Goal: Task Accomplishment & Management: Complete application form

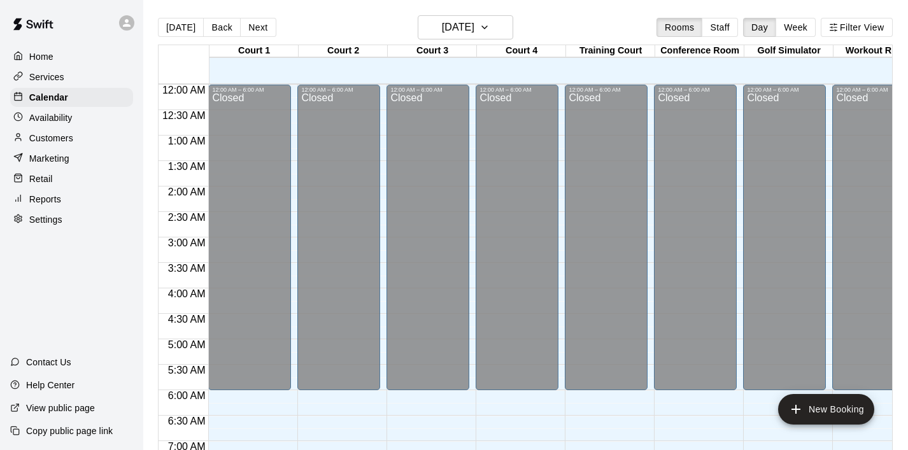
scroll to position [355, 0]
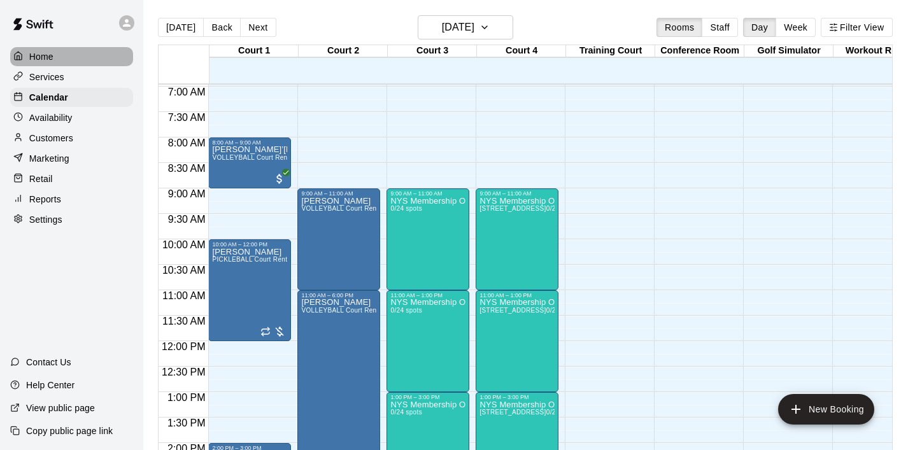
click at [41, 58] on p "Home" at bounding box center [41, 56] width 24 height 13
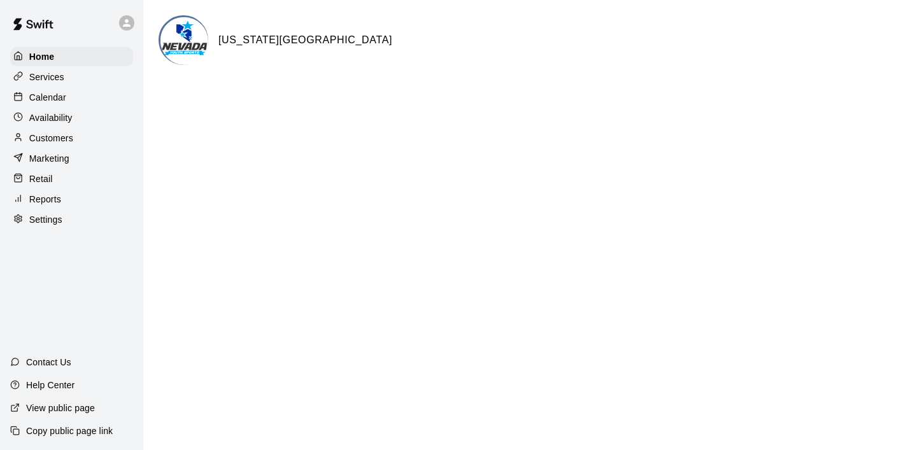
click at [60, 97] on p "Calendar" at bounding box center [47, 97] width 37 height 13
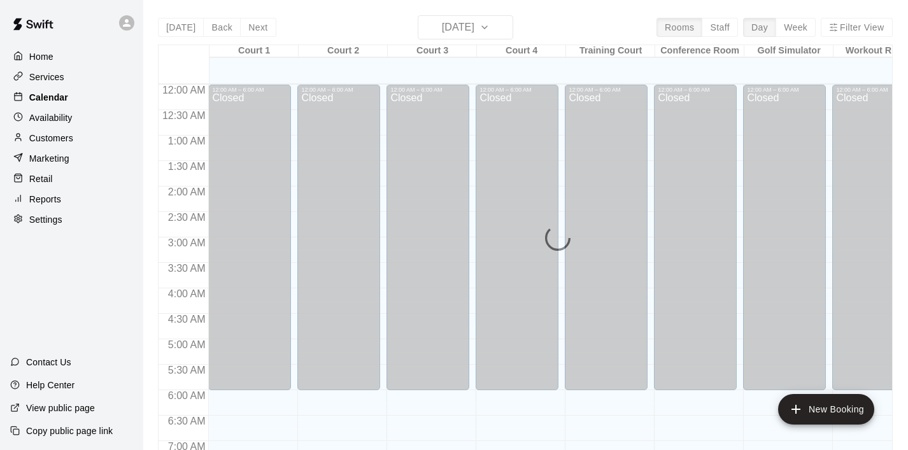
scroll to position [804, 0]
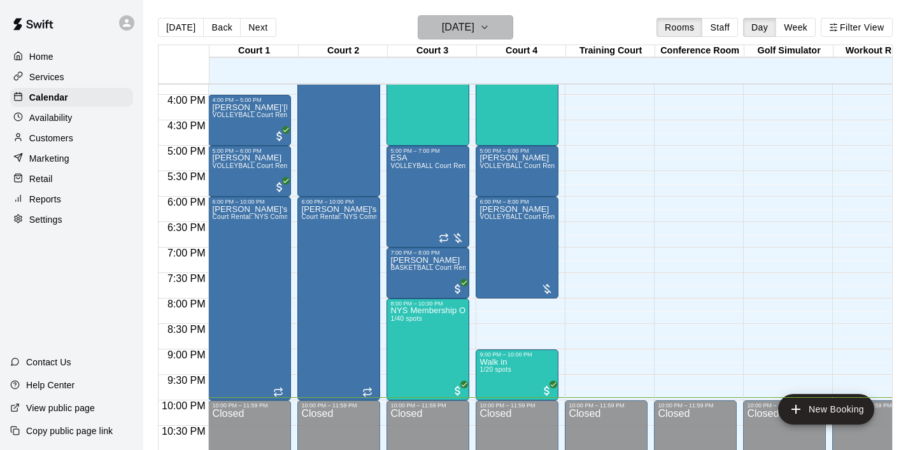
click at [489, 29] on icon "button" at bounding box center [484, 27] width 10 height 15
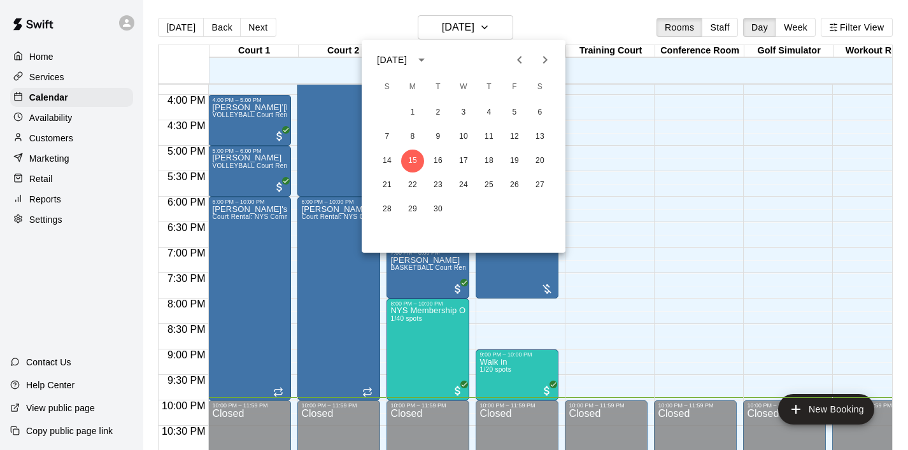
click at [549, 62] on icon "Next month" at bounding box center [544, 59] width 15 height 15
click at [538, 131] on button "11" at bounding box center [539, 136] width 23 height 23
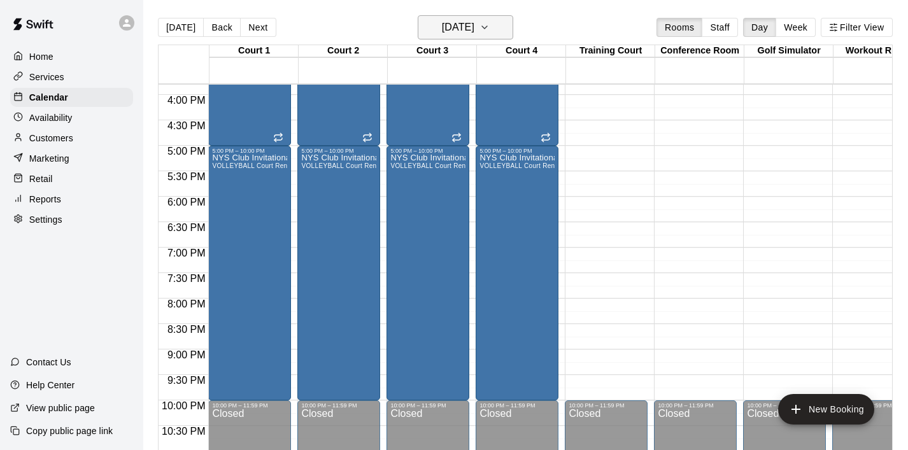
click at [512, 25] on button "[DATE]" at bounding box center [465, 27] width 95 height 24
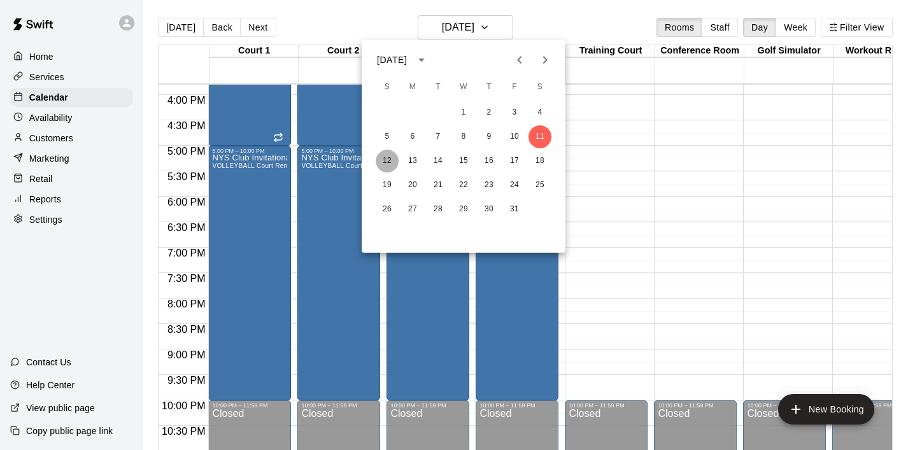
click at [388, 160] on button "12" at bounding box center [387, 161] width 23 height 23
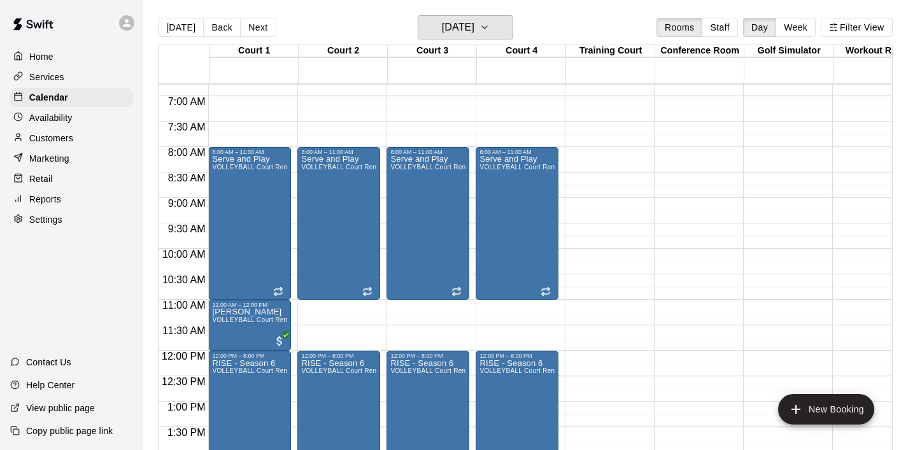
scroll to position [348, 0]
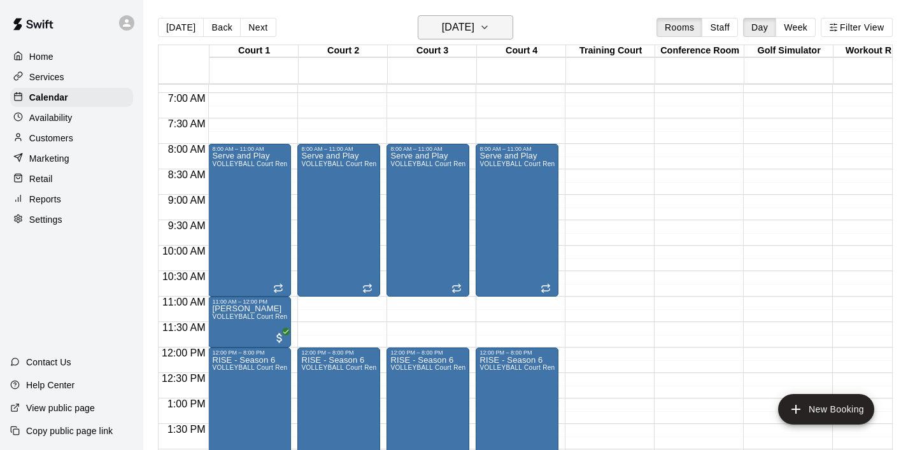
click at [489, 24] on icon "button" at bounding box center [484, 27] width 10 height 15
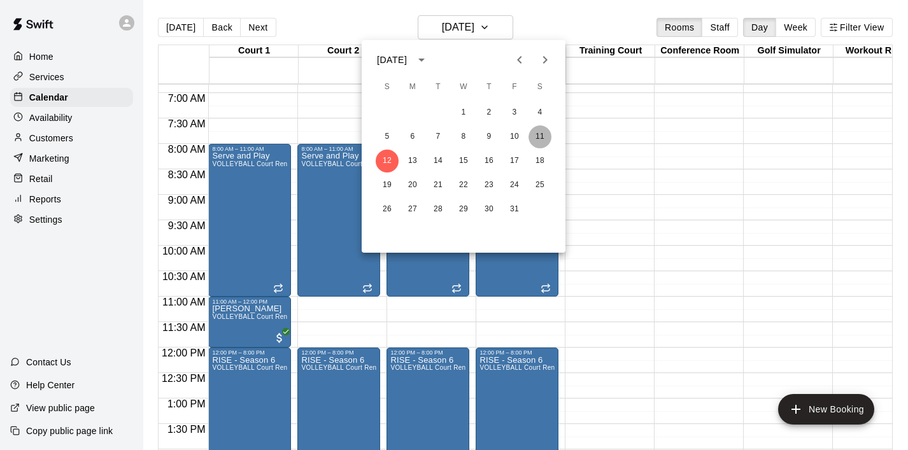
click at [542, 133] on button "11" at bounding box center [539, 136] width 23 height 23
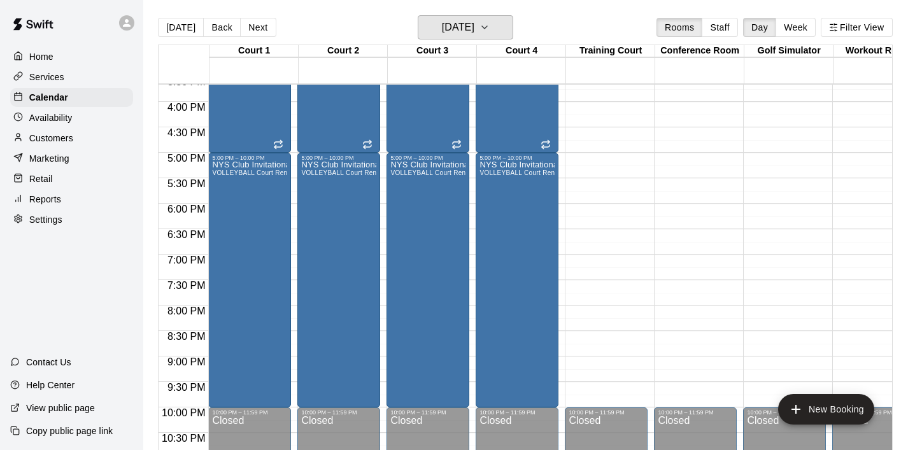
scroll to position [799, 0]
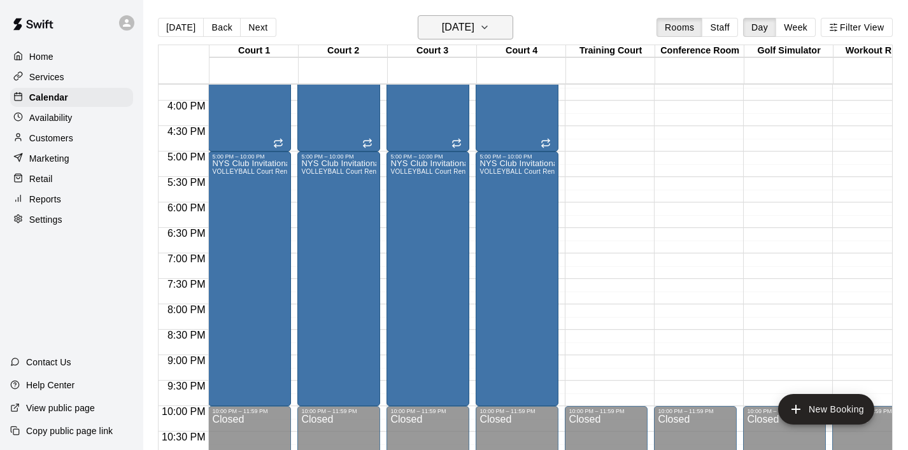
click at [489, 29] on icon "button" at bounding box center [484, 27] width 10 height 15
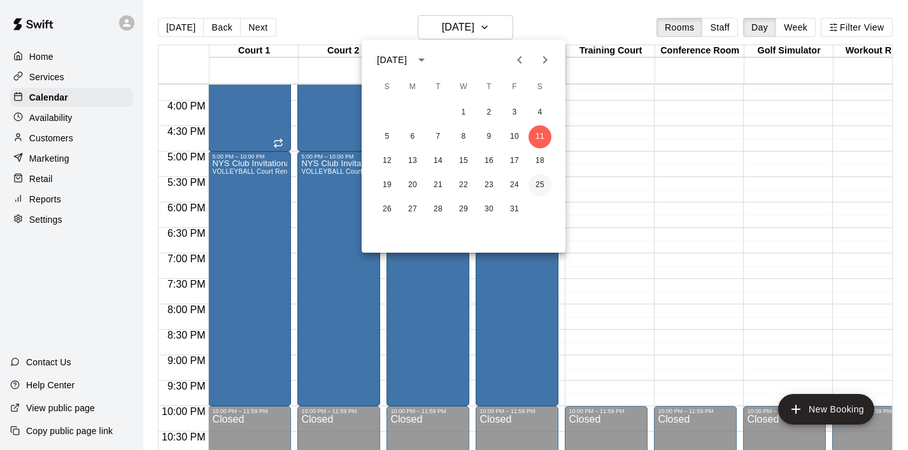
click at [540, 186] on button "25" at bounding box center [539, 185] width 23 height 23
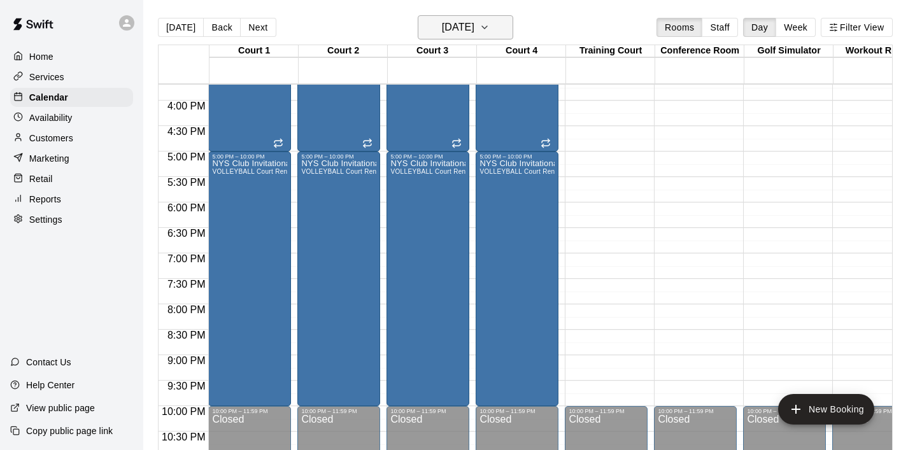
click at [489, 27] on icon "button" at bounding box center [484, 27] width 10 height 15
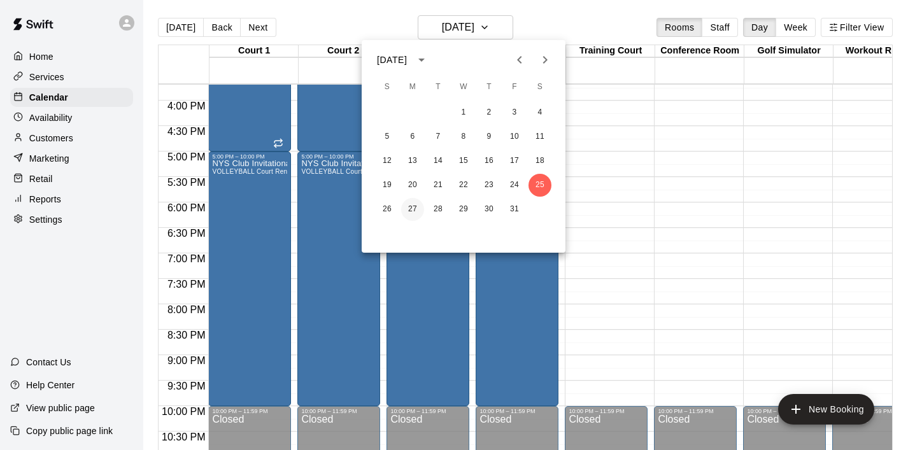
click at [411, 211] on button "27" at bounding box center [412, 209] width 23 height 23
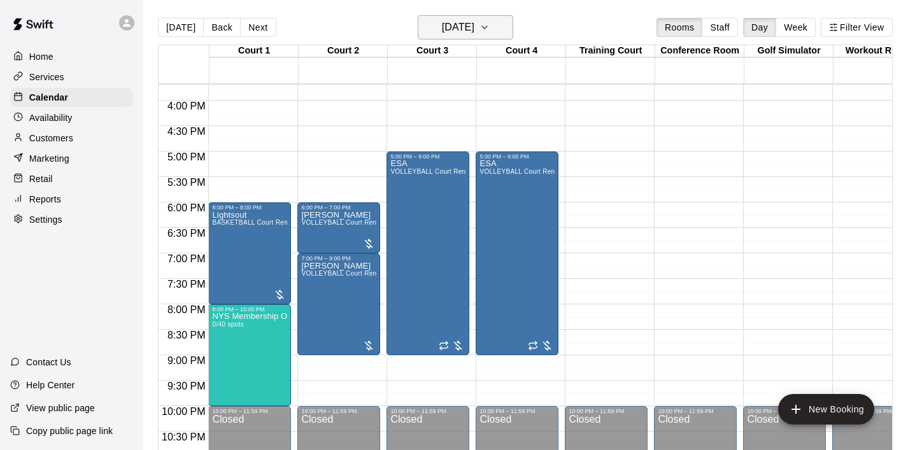
click at [489, 34] on icon "button" at bounding box center [484, 27] width 10 height 15
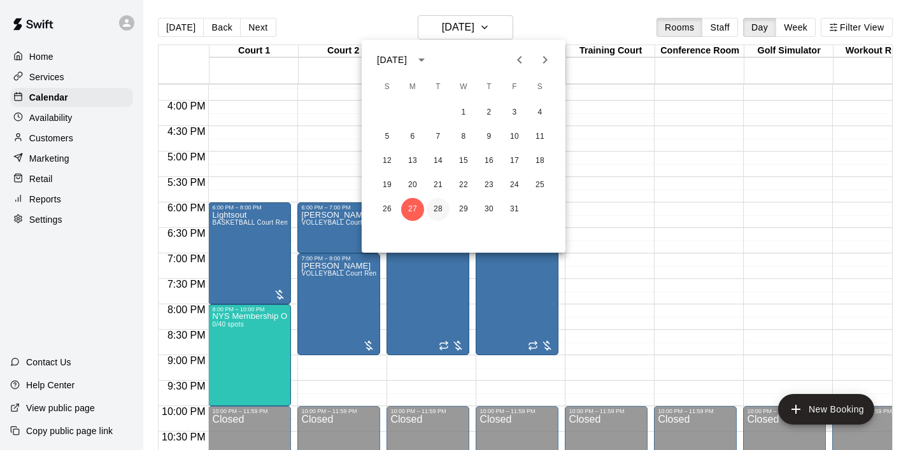
click at [438, 203] on button "28" at bounding box center [437, 209] width 23 height 23
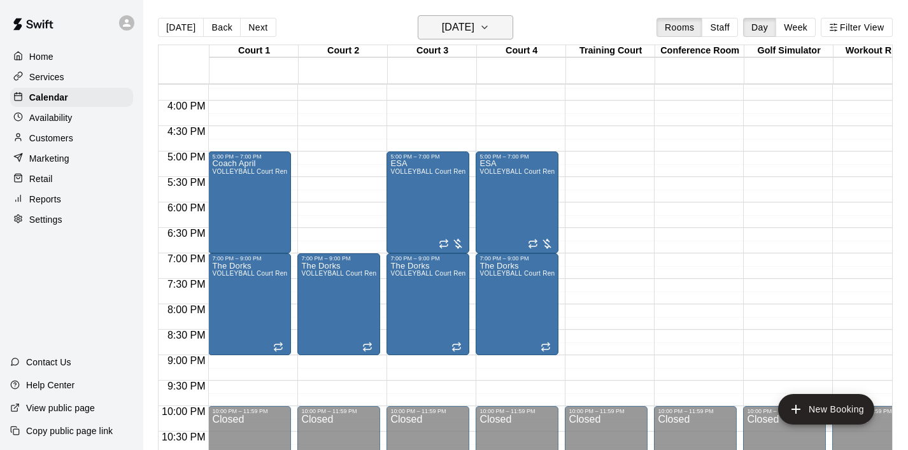
click at [493, 34] on button "[DATE]" at bounding box center [465, 27] width 95 height 24
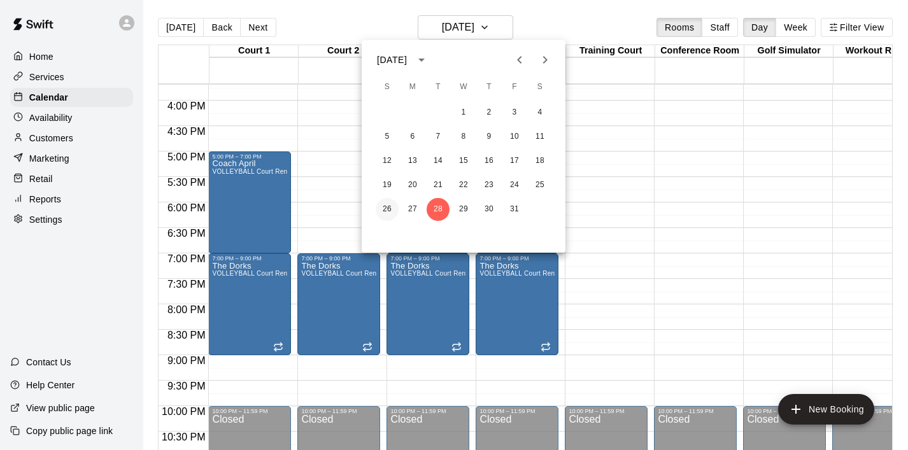
click at [384, 206] on button "26" at bounding box center [387, 209] width 23 height 23
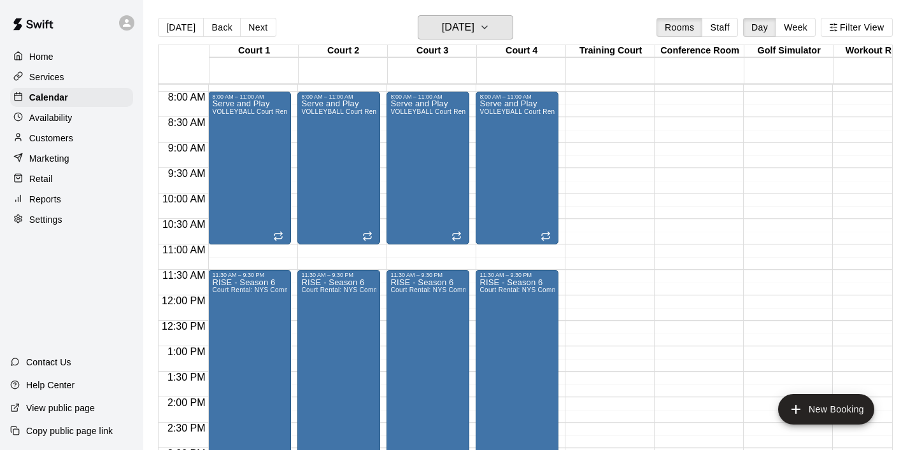
scroll to position [405, 0]
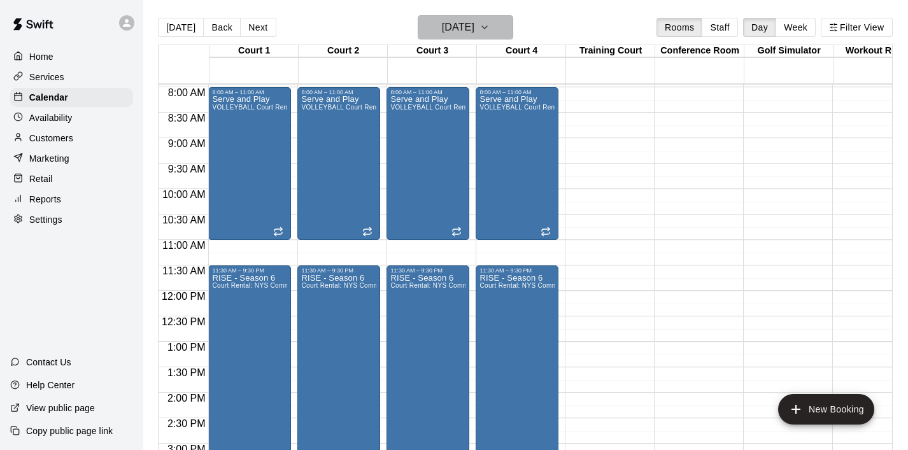
click at [489, 31] on icon "button" at bounding box center [484, 27] width 10 height 15
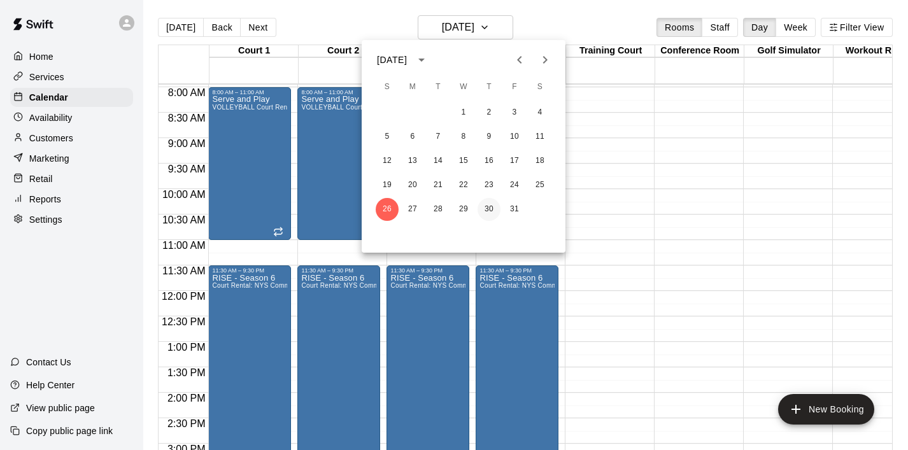
click at [491, 208] on button "30" at bounding box center [488, 209] width 23 height 23
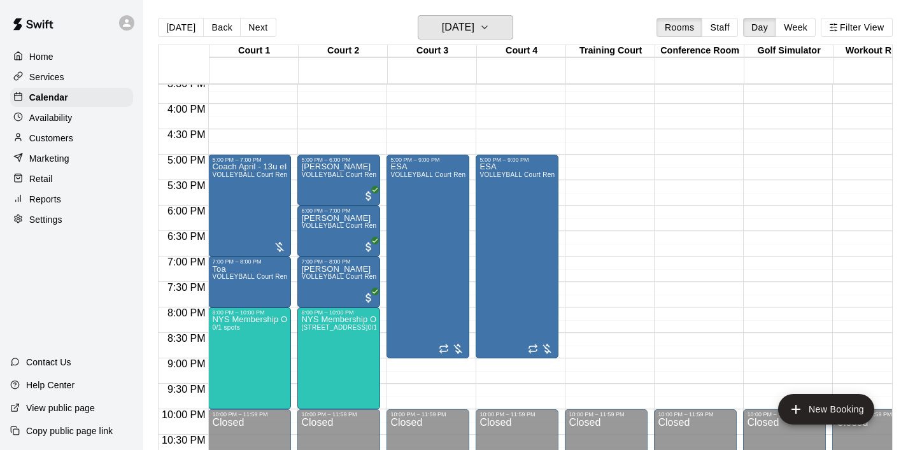
scroll to position [843, 0]
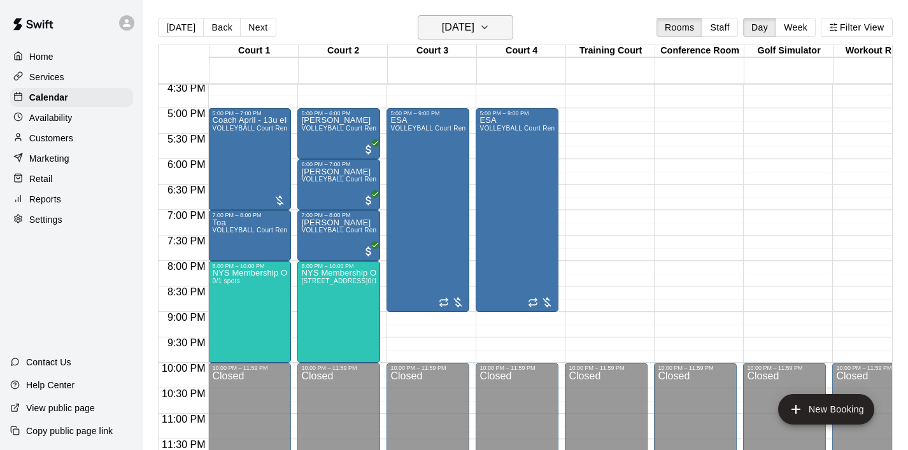
click at [489, 34] on icon "button" at bounding box center [484, 27] width 10 height 15
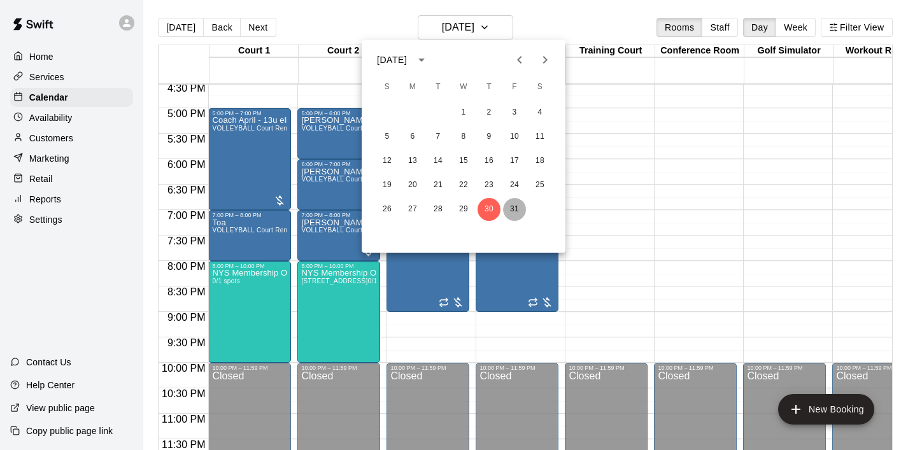
click at [512, 205] on button "31" at bounding box center [514, 209] width 23 height 23
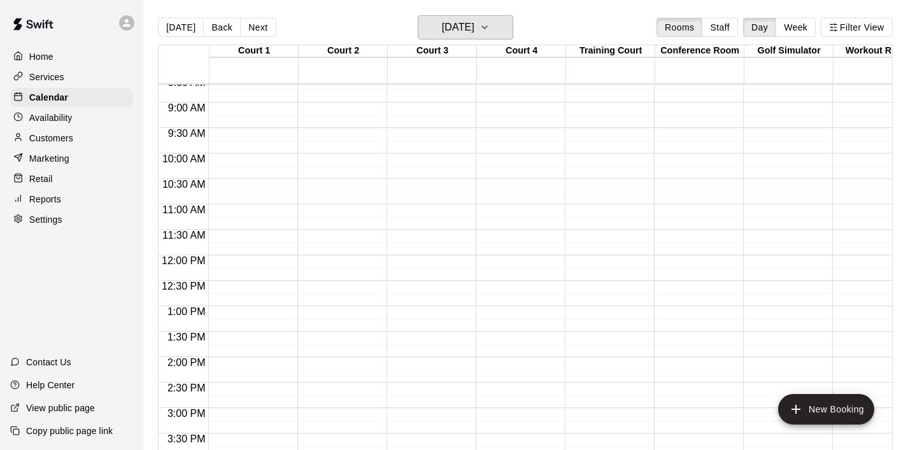
scroll to position [447, 0]
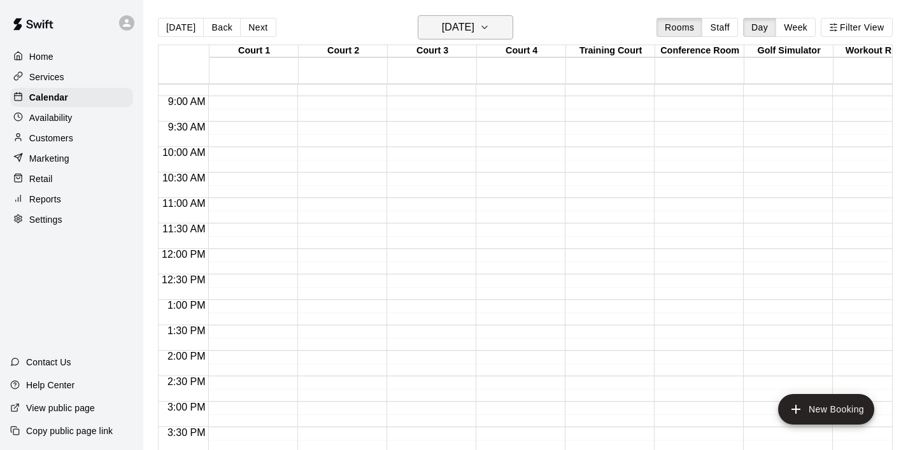
click at [489, 31] on icon "button" at bounding box center [484, 27] width 10 height 15
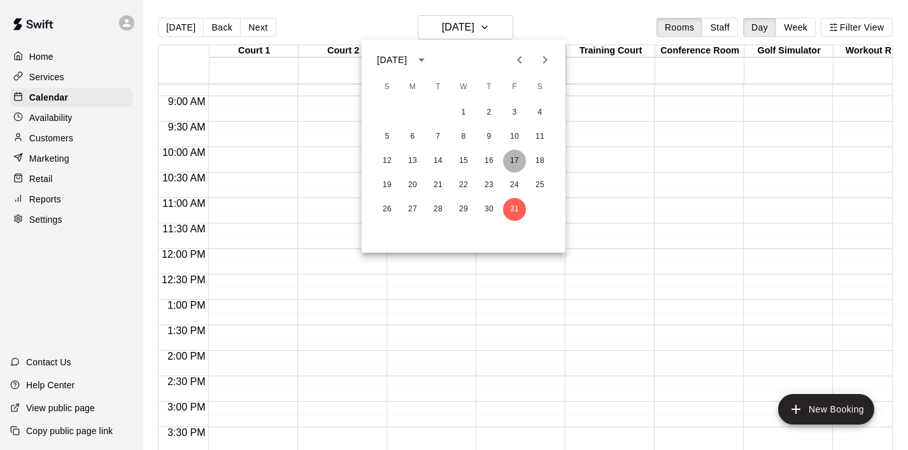
click at [515, 158] on button "17" at bounding box center [514, 161] width 23 height 23
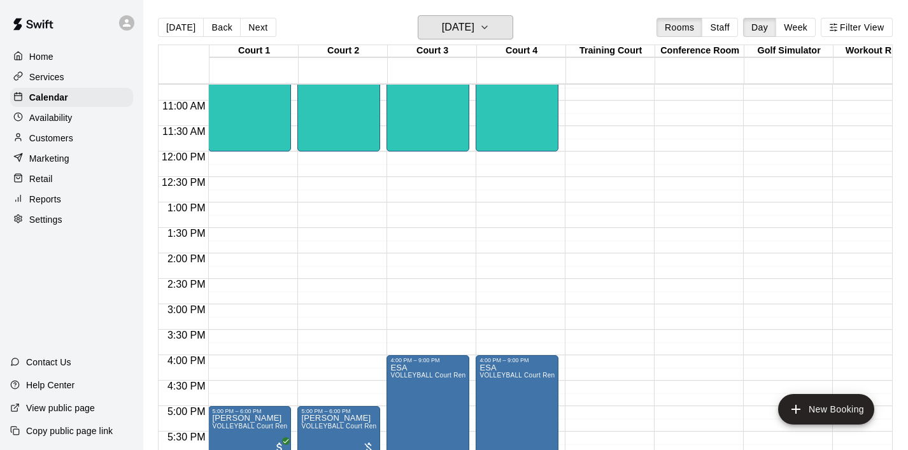
scroll to position [535, 0]
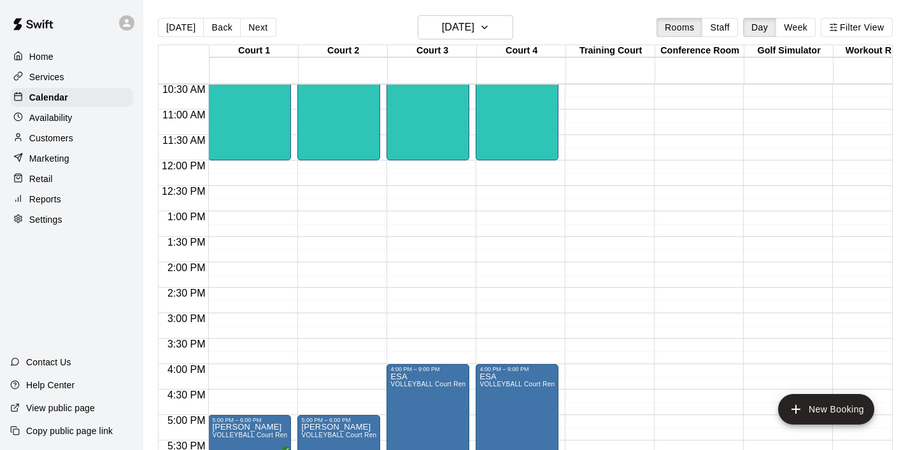
click at [272, 214] on div "12:00 AM – 6:00 AM Closed 8:00 AM – 10:00 AM open gym 0/60 spots 10:00 AM – 12:…" at bounding box center [249, 160] width 83 height 1222
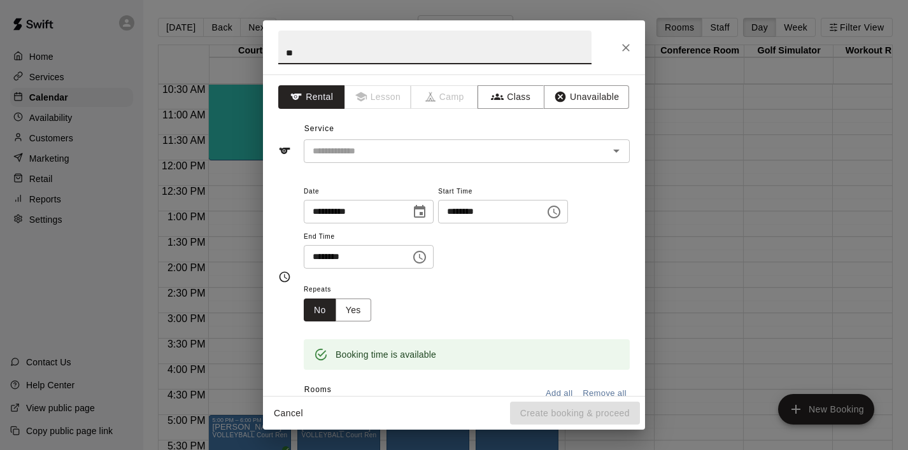
type input "*"
type input "******"
click at [399, 155] on input "text" at bounding box center [447, 151] width 281 height 16
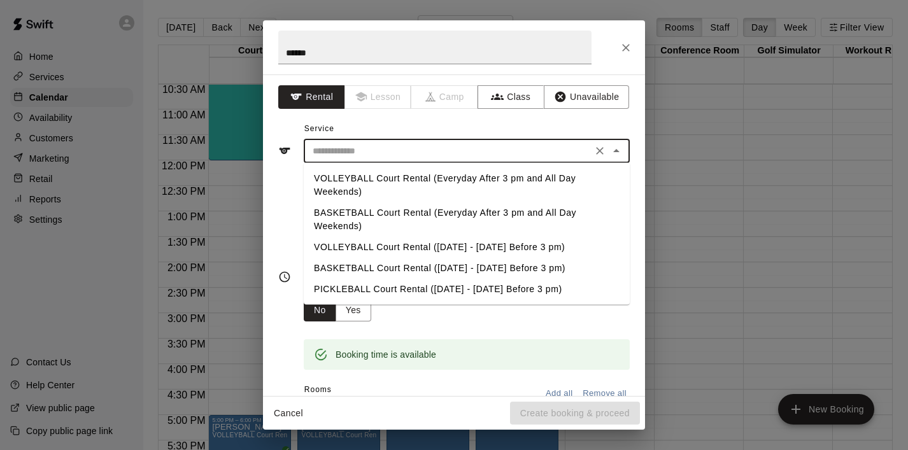
click at [397, 179] on li "VOLLEYBALL Court Rental (Everyday After 3 pm and All Day Weekends)" at bounding box center [467, 185] width 326 height 34
type input "**********"
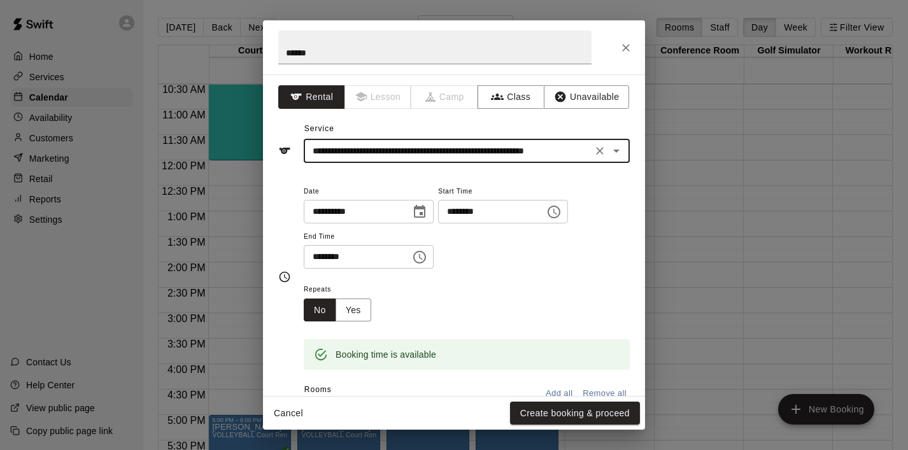
click at [424, 256] on icon "Choose time, selected time is 1:30 PM" at bounding box center [419, 256] width 15 height 15
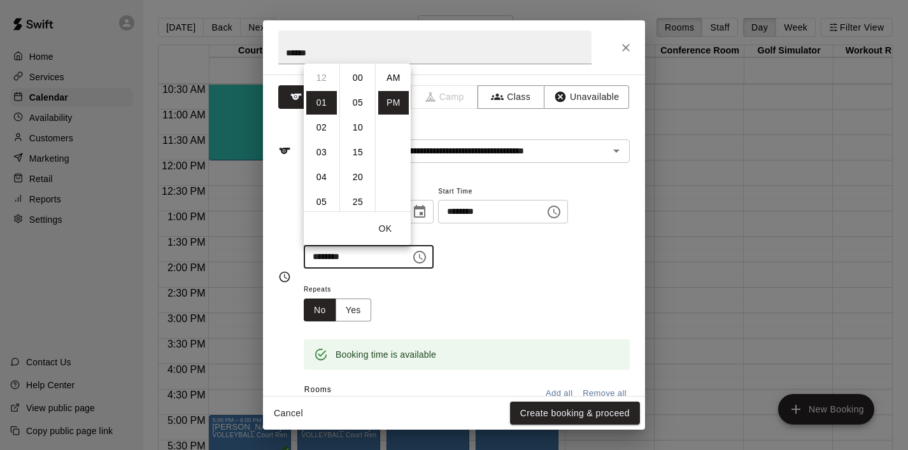
scroll to position [23, 0]
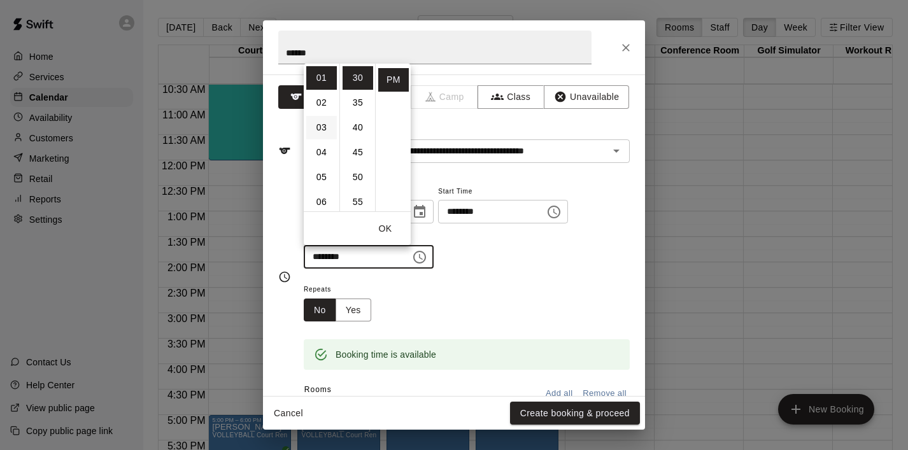
click at [321, 130] on li "03" at bounding box center [321, 128] width 31 height 24
click at [358, 78] on li "00" at bounding box center [357, 78] width 31 height 24
type input "********"
click at [382, 233] on button "OK" at bounding box center [385, 229] width 41 height 24
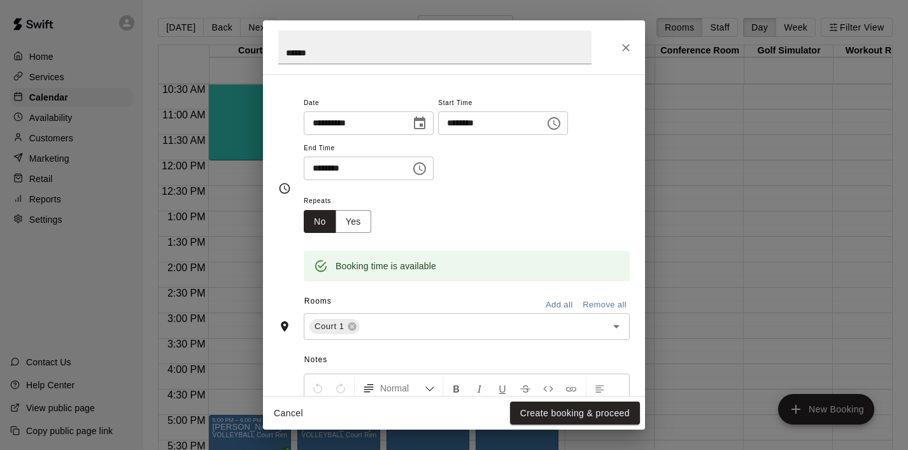
scroll to position [94, 0]
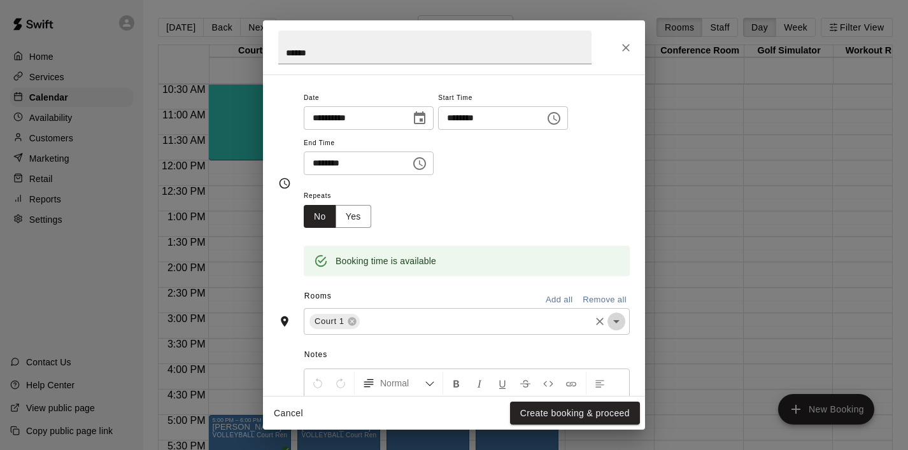
click at [619, 321] on icon "Open" at bounding box center [615, 321] width 15 height 15
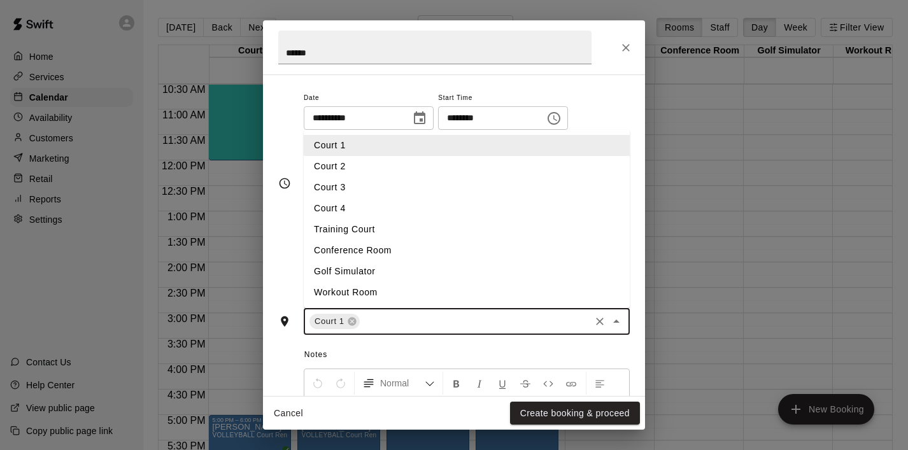
click at [444, 176] on li "Court 2" at bounding box center [467, 166] width 326 height 21
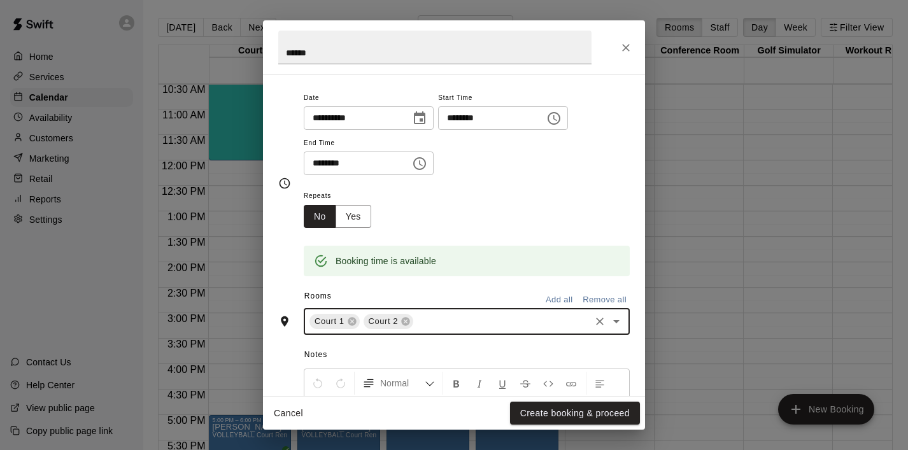
click at [617, 327] on icon "Open" at bounding box center [615, 321] width 15 height 15
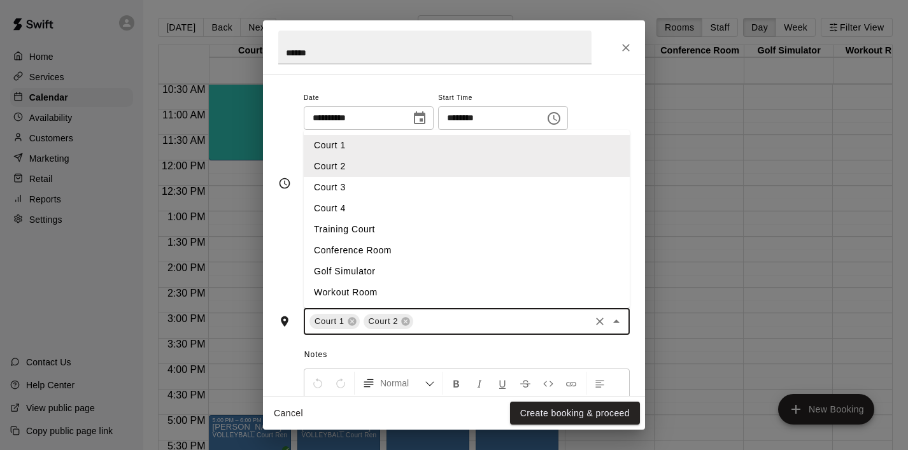
click at [383, 192] on li "Court 3" at bounding box center [467, 187] width 326 height 21
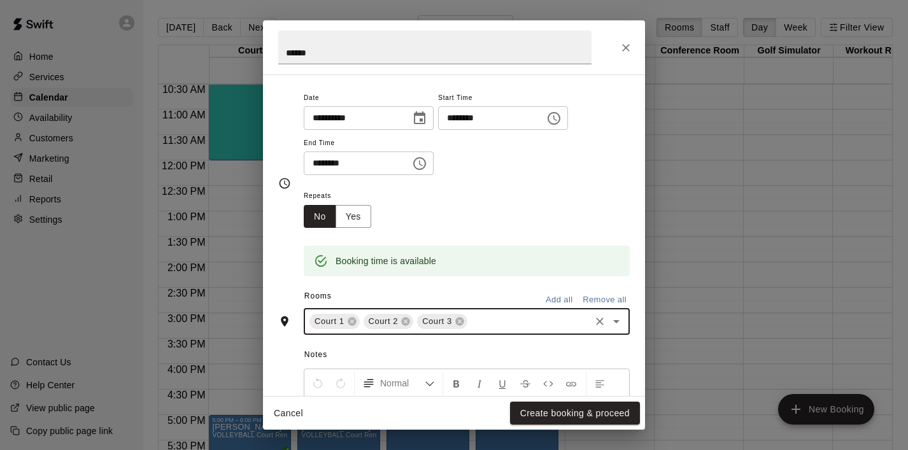
click at [617, 318] on icon "Open" at bounding box center [615, 321] width 15 height 15
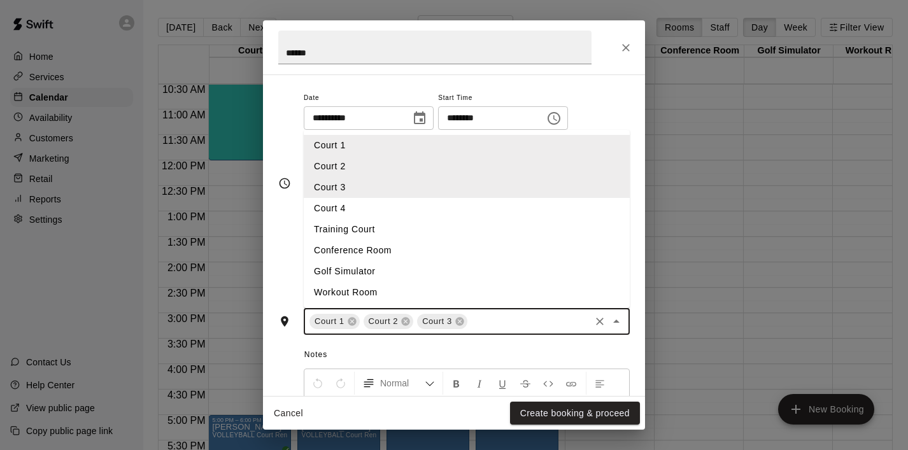
click at [401, 198] on li "Court 4" at bounding box center [467, 208] width 326 height 21
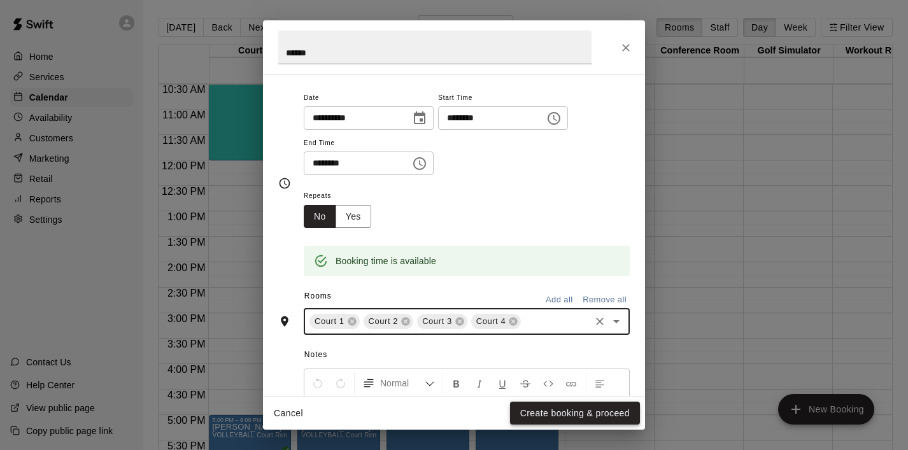
click at [582, 414] on button "Create booking & proceed" at bounding box center [575, 414] width 130 height 24
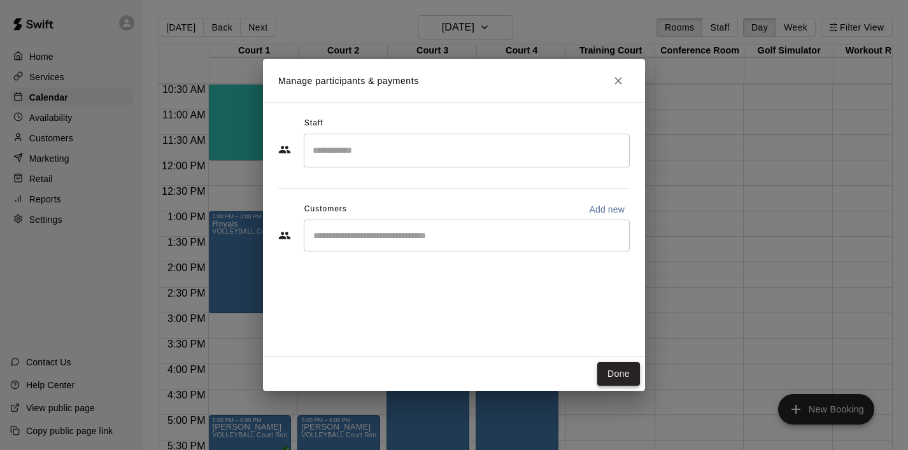
click at [617, 383] on button "Done" at bounding box center [618, 374] width 43 height 24
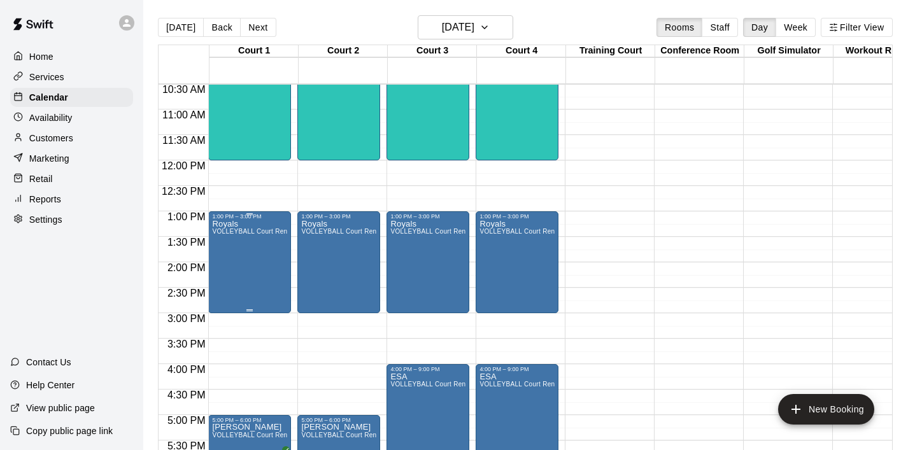
click at [260, 267] on div "Royals VOLLEYBALL Court Rental (Everyday After 3 pm and All Day Weekends)" at bounding box center [249, 445] width 75 height 450
click at [297, 334] on div at bounding box center [454, 225] width 908 height 450
click at [261, 286] on div "Royals VOLLEYBALL Court Rental (Everyday After 3 pm and All Day Weekends)" at bounding box center [249, 445] width 75 height 450
click at [222, 230] on icon "edit" at bounding box center [225, 233] width 15 height 15
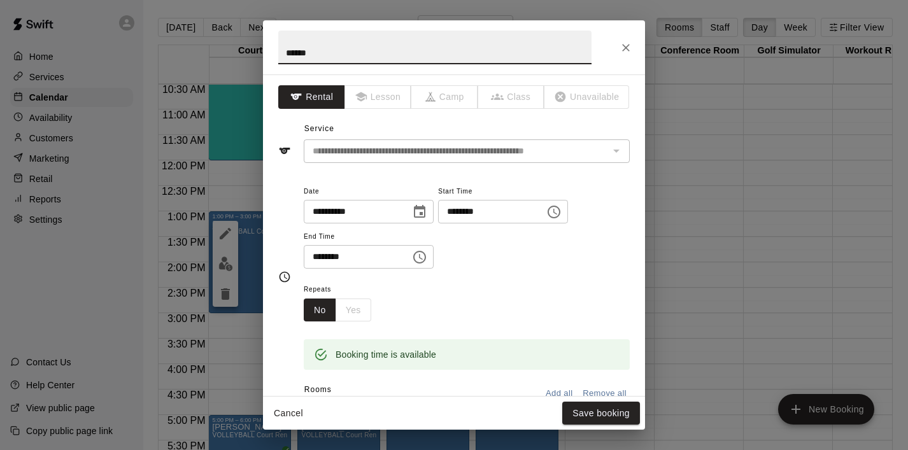
click at [455, 348] on div "Booking time is available" at bounding box center [467, 354] width 326 height 31
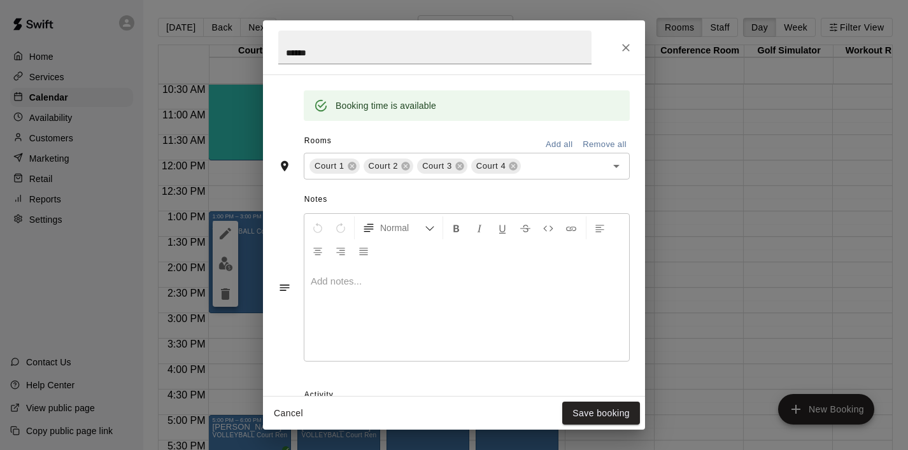
scroll to position [284, 0]
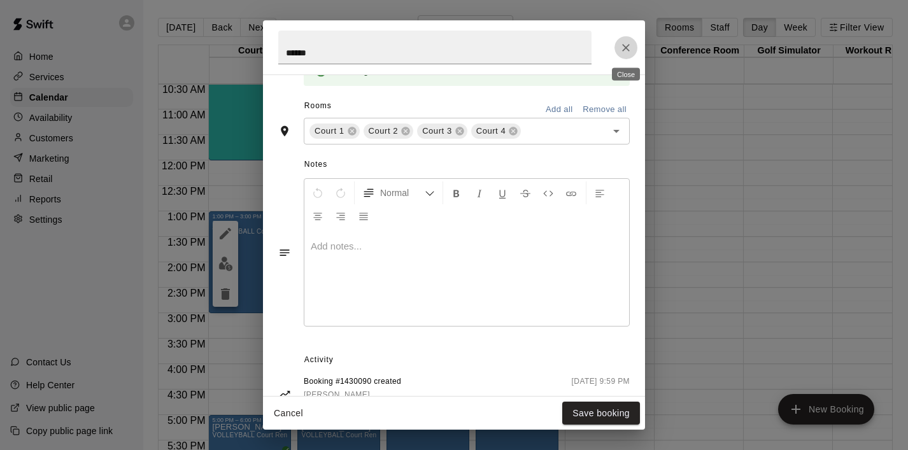
click at [624, 55] on button "Close" at bounding box center [625, 47] width 23 height 23
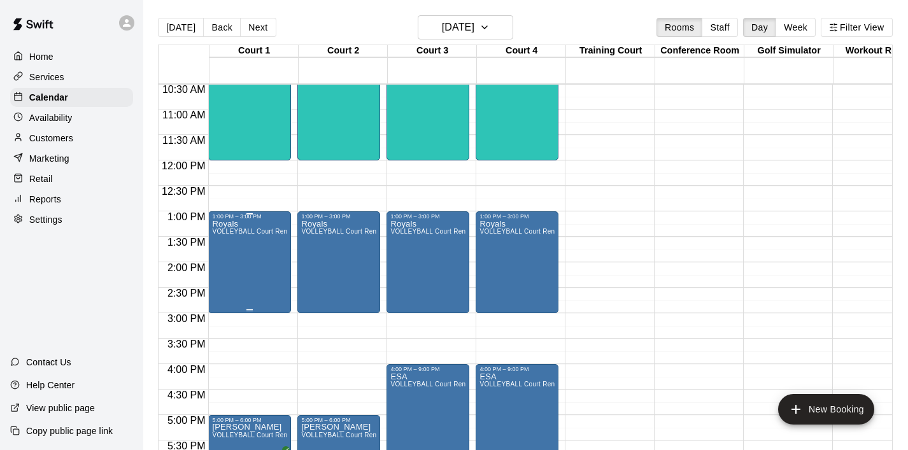
click at [271, 281] on div "Royals VOLLEYBALL Court Rental (Everyday After 3 pm and All Day Weekends)" at bounding box center [249, 445] width 75 height 450
click at [230, 297] on icon "delete" at bounding box center [225, 293] width 15 height 15
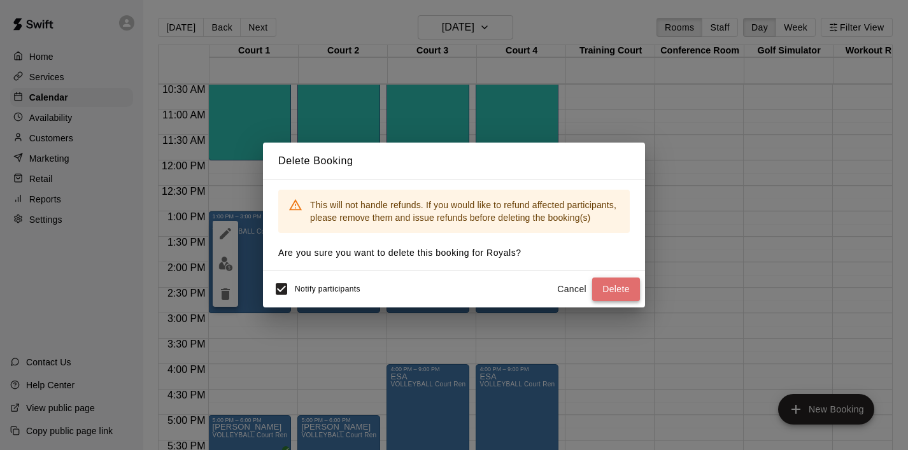
click at [620, 289] on button "Delete" at bounding box center [616, 289] width 48 height 24
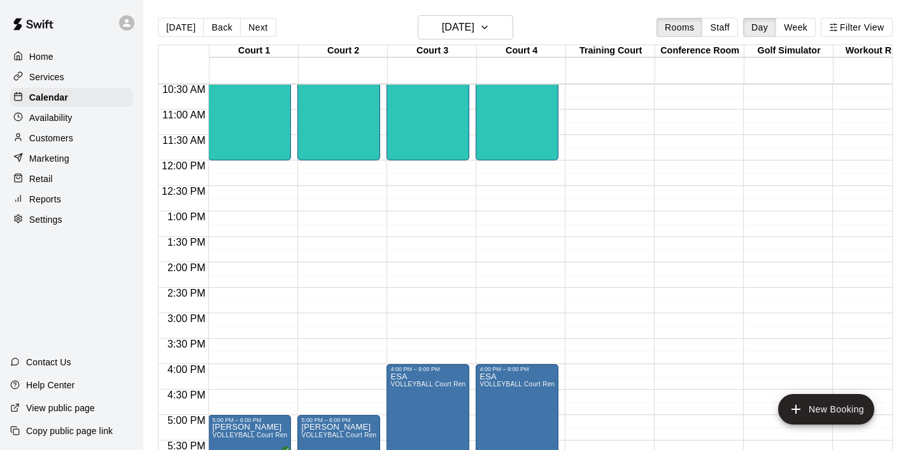
click at [225, 216] on div "12:00 AM – 6:00 AM Closed 8:00 AM – 10:00 AM open gym 0/60 spots 10:00 AM – 12:…" at bounding box center [249, 160] width 83 height 1222
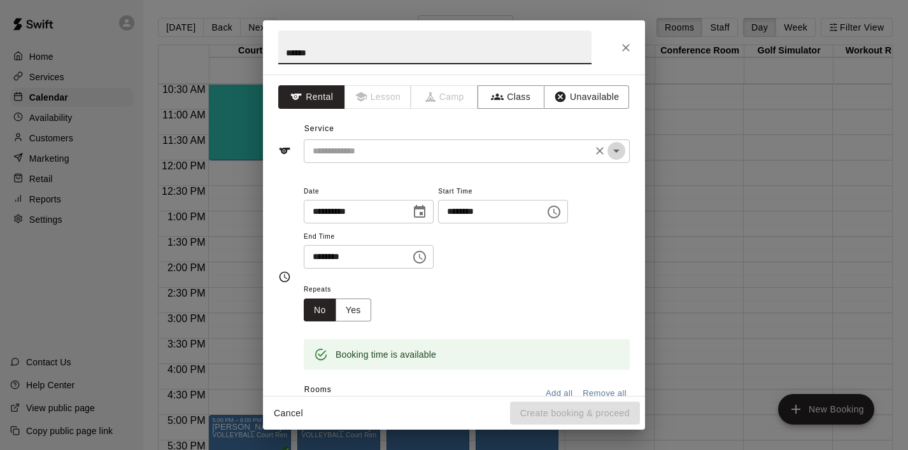
click at [617, 157] on icon "Open" at bounding box center [615, 150] width 15 height 15
type input "******"
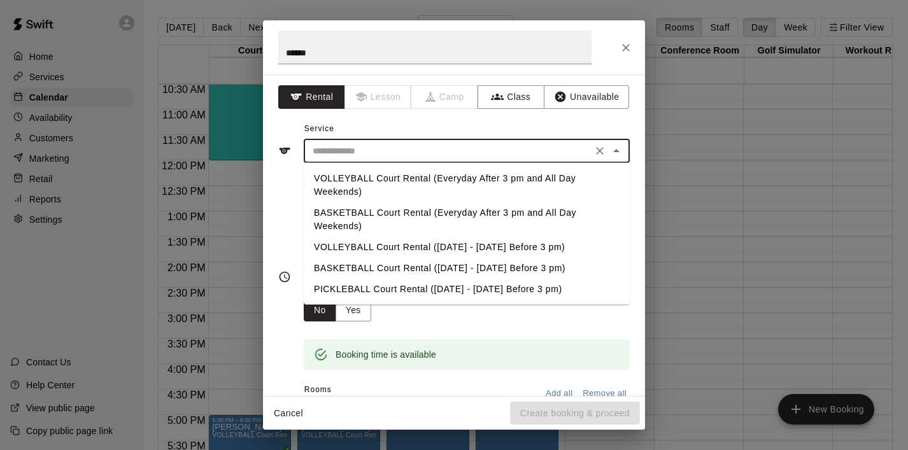
click at [517, 174] on li "VOLLEYBALL Court Rental (Everyday After 3 pm and All Day Weekends)" at bounding box center [467, 185] width 326 height 34
type input "**********"
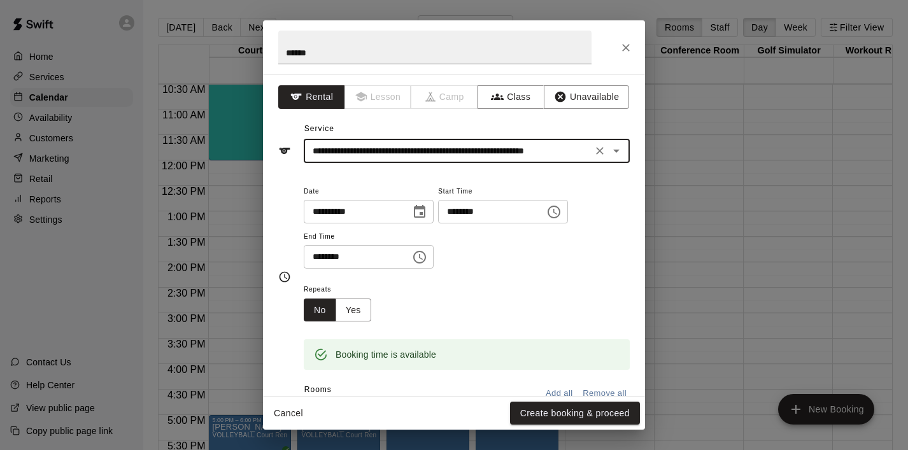
click at [423, 259] on icon "Choose time, selected time is 1:30 PM" at bounding box center [419, 256] width 15 height 15
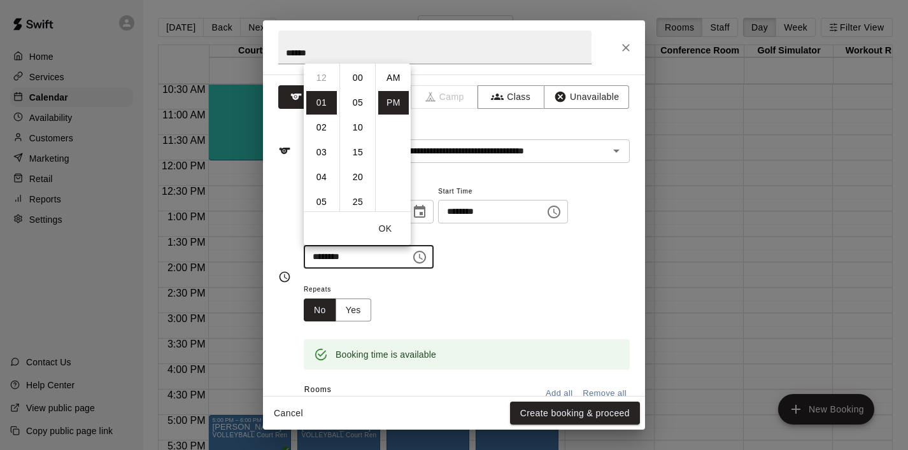
scroll to position [23, 0]
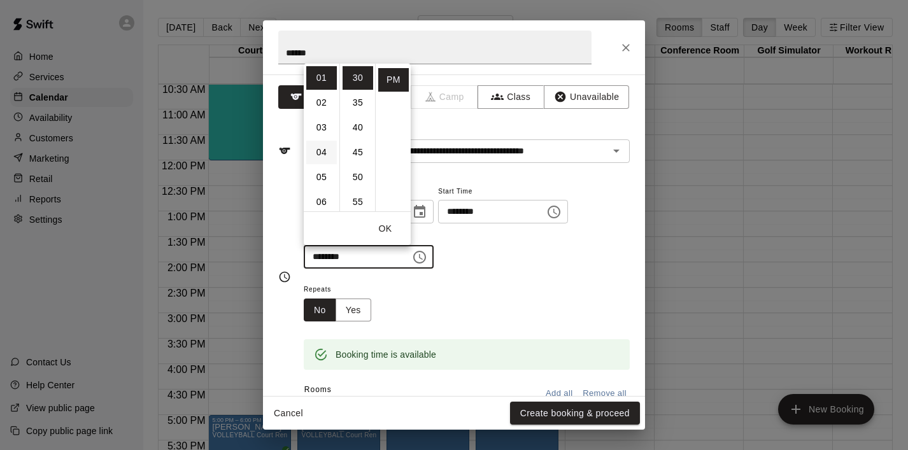
click at [324, 151] on li "04" at bounding box center [321, 153] width 31 height 24
click at [393, 227] on button "OK" at bounding box center [385, 229] width 41 height 24
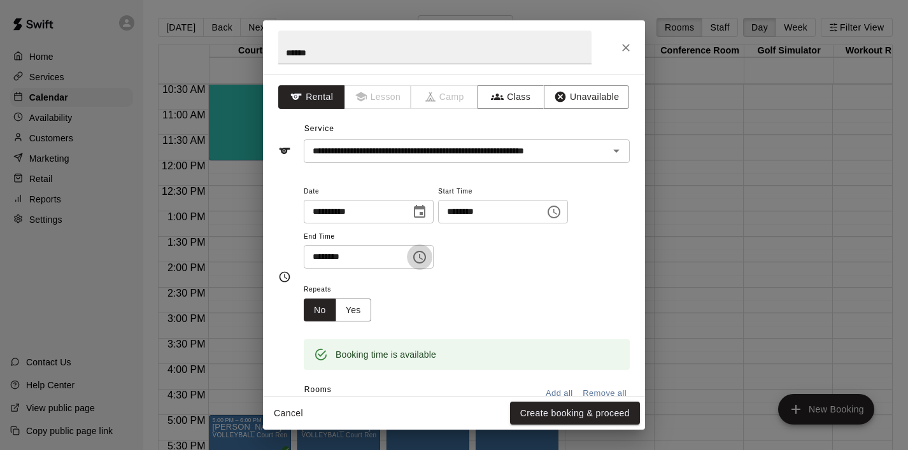
click at [422, 256] on icon "Choose time, selected time is 4:30 PM" at bounding box center [419, 256] width 15 height 15
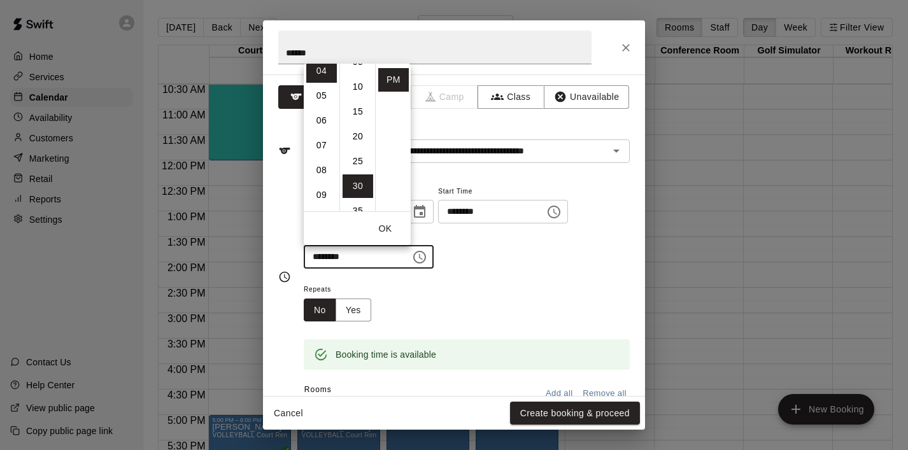
scroll to position [0, 0]
click at [360, 78] on li "00" at bounding box center [357, 78] width 31 height 24
type input "********"
click at [393, 223] on button "OK" at bounding box center [385, 229] width 41 height 24
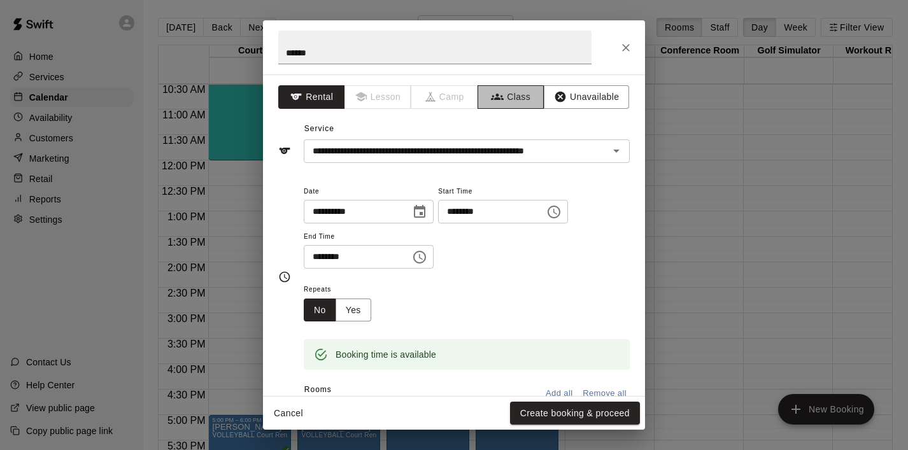
click at [523, 91] on button "Class" at bounding box center [510, 97] width 67 height 24
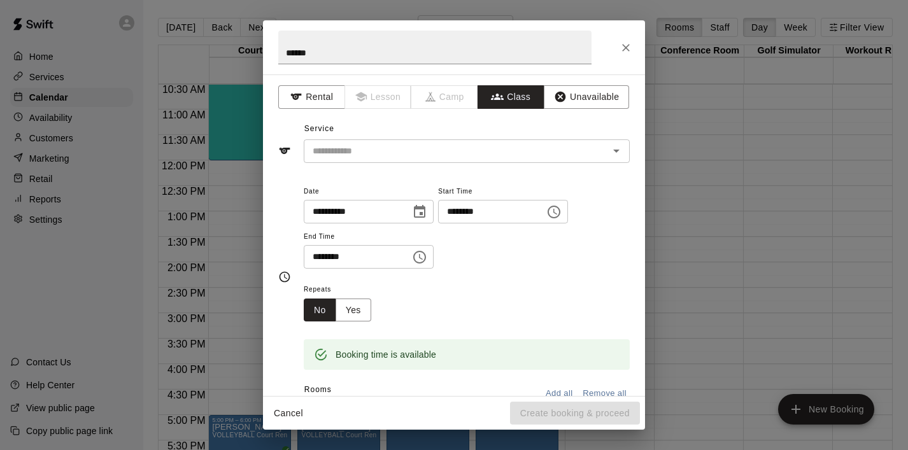
click at [617, 151] on icon "Open" at bounding box center [616, 151] width 6 height 3
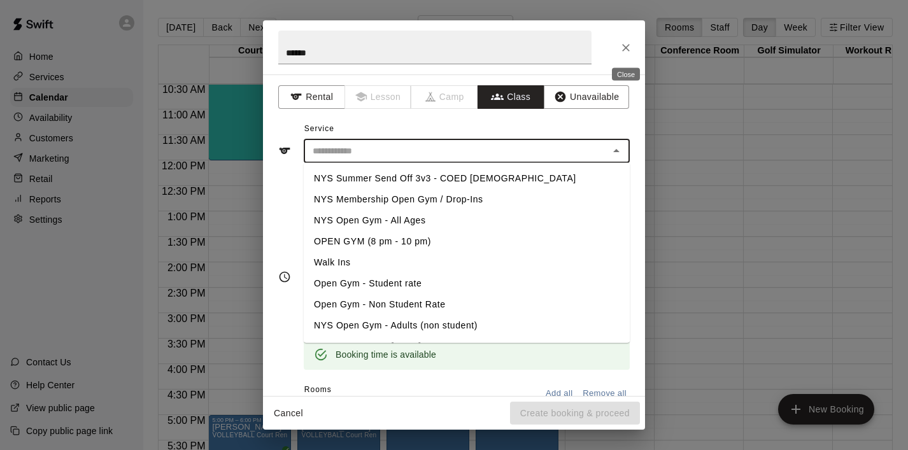
click at [626, 52] on icon "Close" at bounding box center [625, 47] width 13 height 13
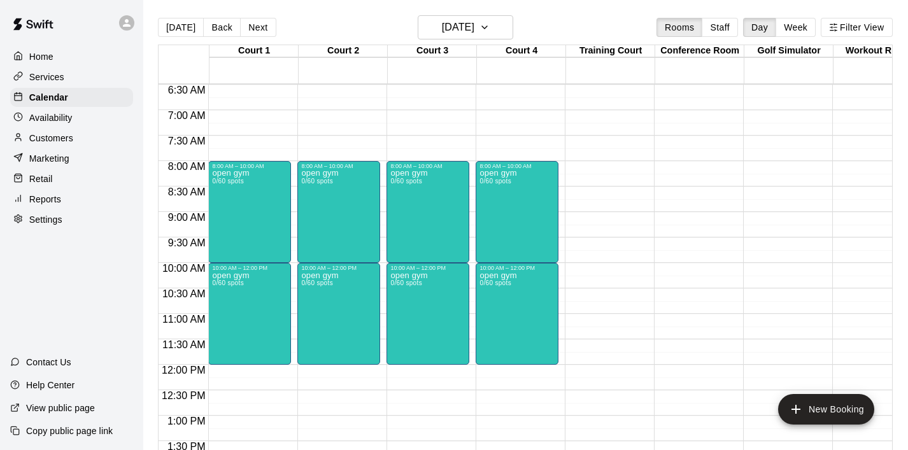
scroll to position [341, 0]
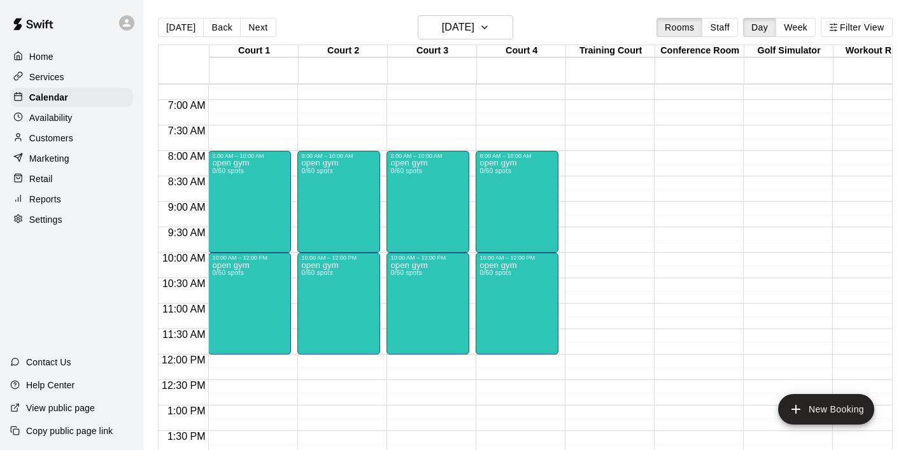
click at [60, 81] on p "Services" at bounding box center [46, 77] width 35 height 13
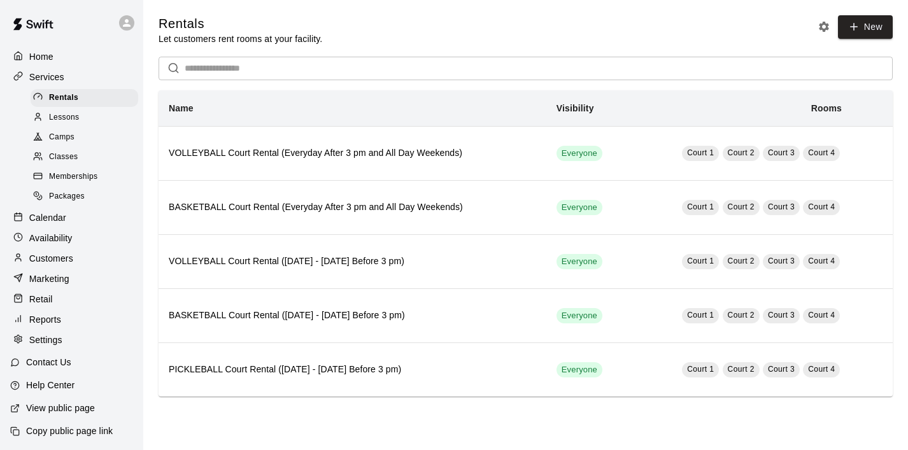
click at [69, 164] on div "Classes" at bounding box center [85, 157] width 108 height 18
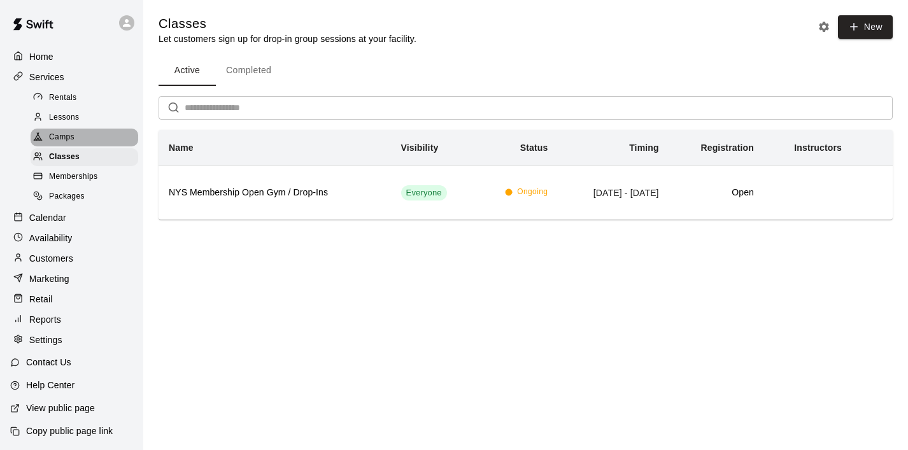
click at [59, 130] on div "Camps" at bounding box center [85, 138] width 108 height 18
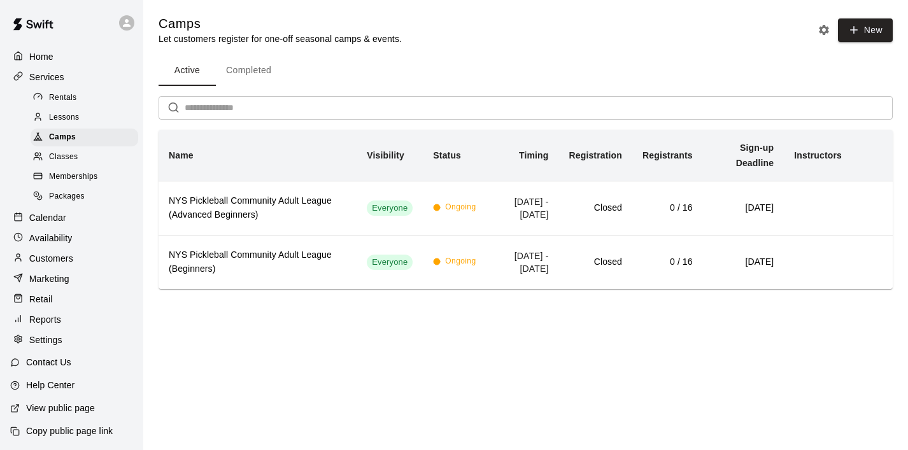
click at [75, 156] on span "Classes" at bounding box center [63, 157] width 29 height 13
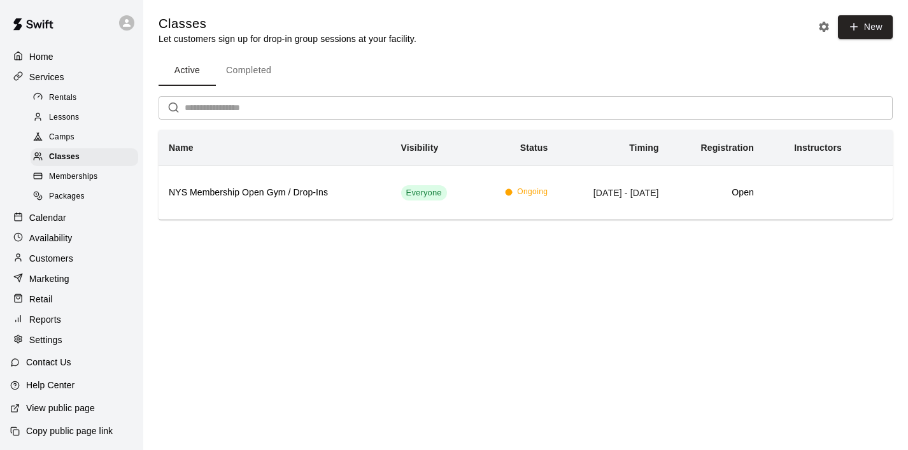
click at [57, 80] on p "Services" at bounding box center [46, 77] width 35 height 13
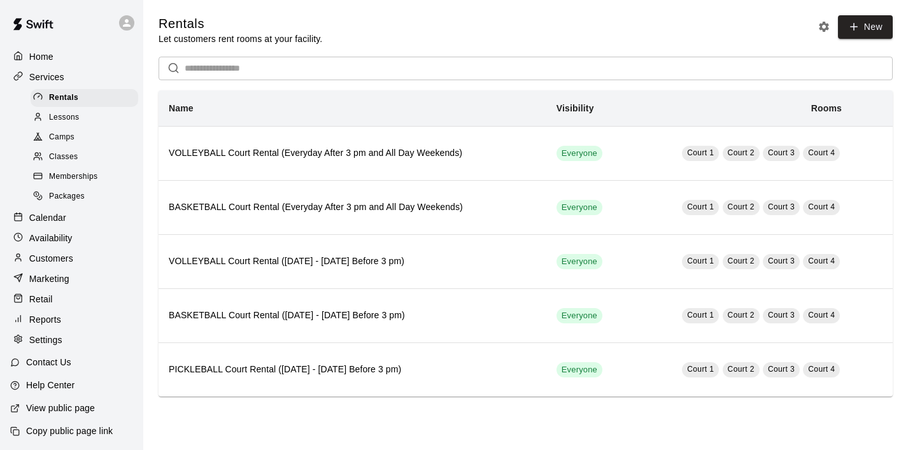
click at [66, 160] on span "Classes" at bounding box center [63, 157] width 29 height 13
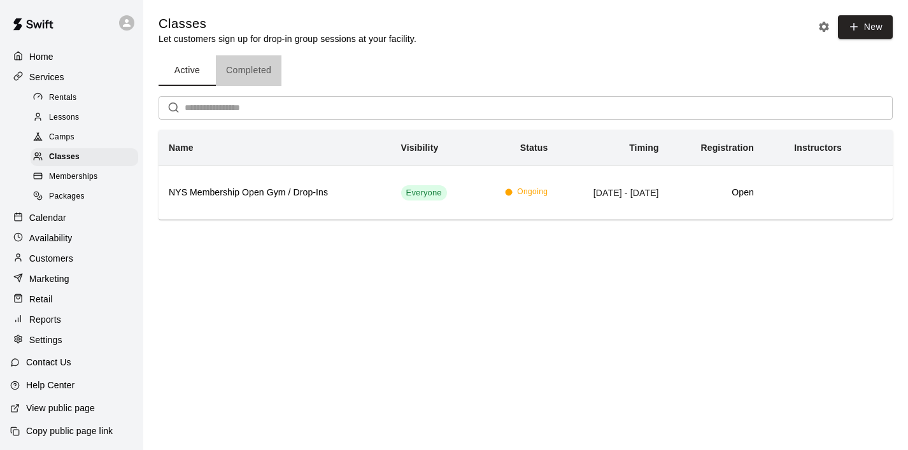
click at [245, 67] on button "Completed" at bounding box center [249, 70] width 66 height 31
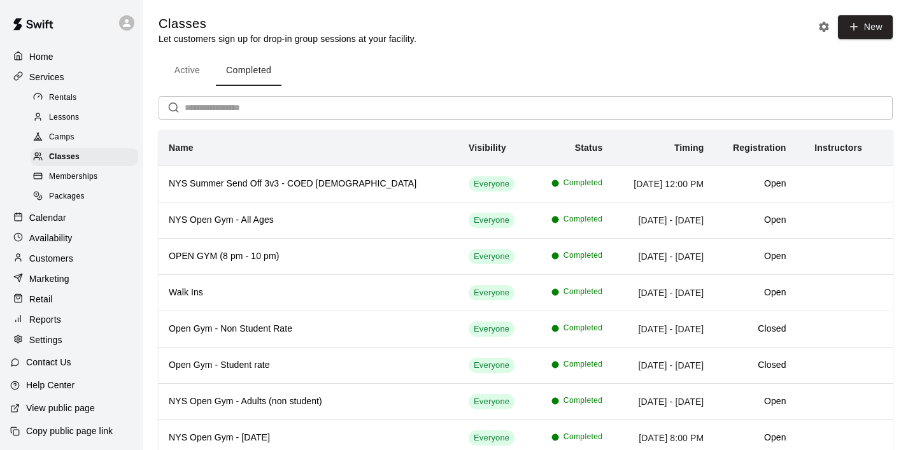
click at [192, 69] on button "Active" at bounding box center [186, 70] width 57 height 31
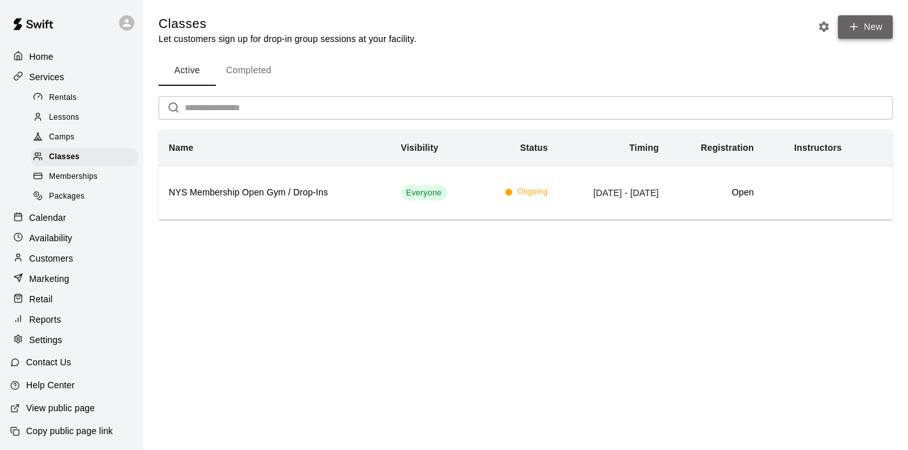
click at [871, 25] on button "New" at bounding box center [865, 27] width 55 height 24
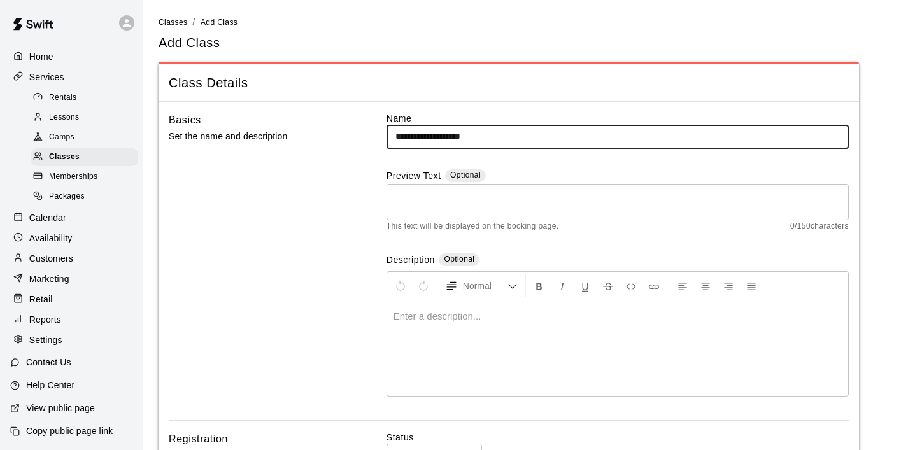
type input "**********"
click at [411, 313] on p at bounding box center [617, 316] width 448 height 13
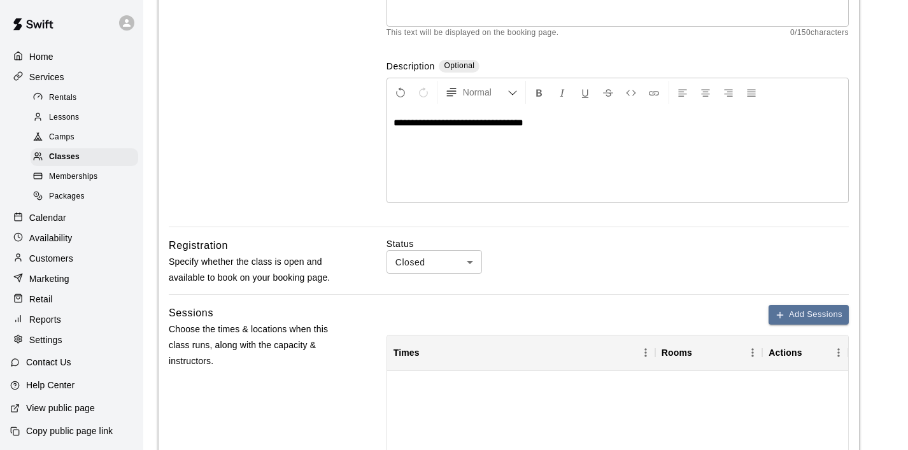
scroll to position [203, 0]
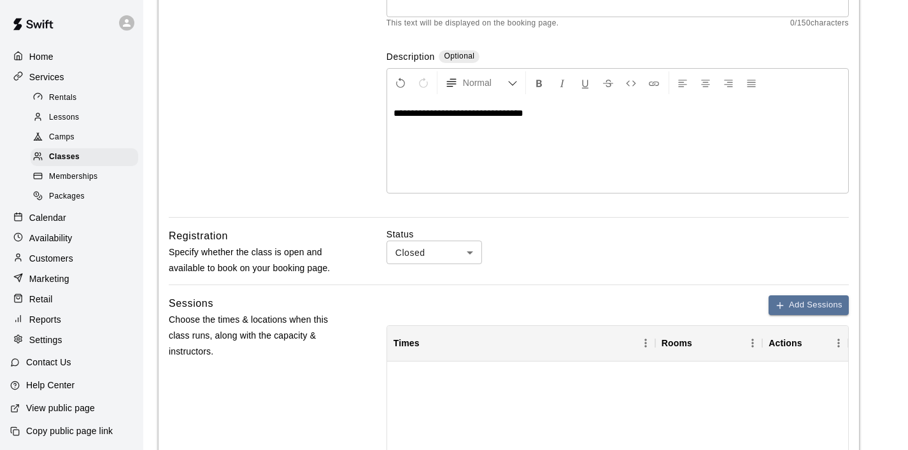
click at [467, 249] on body "**********" at bounding box center [454, 321] width 908 height 1049
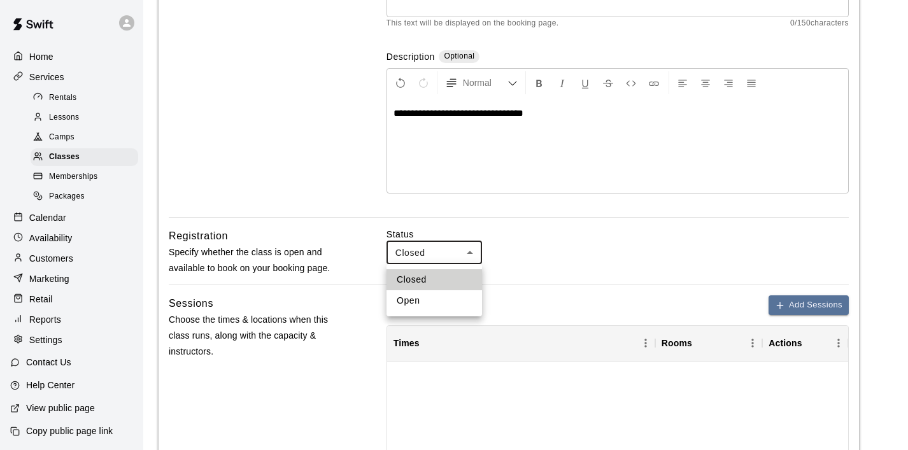
click at [409, 302] on li "Open" at bounding box center [433, 300] width 95 height 21
type input "****"
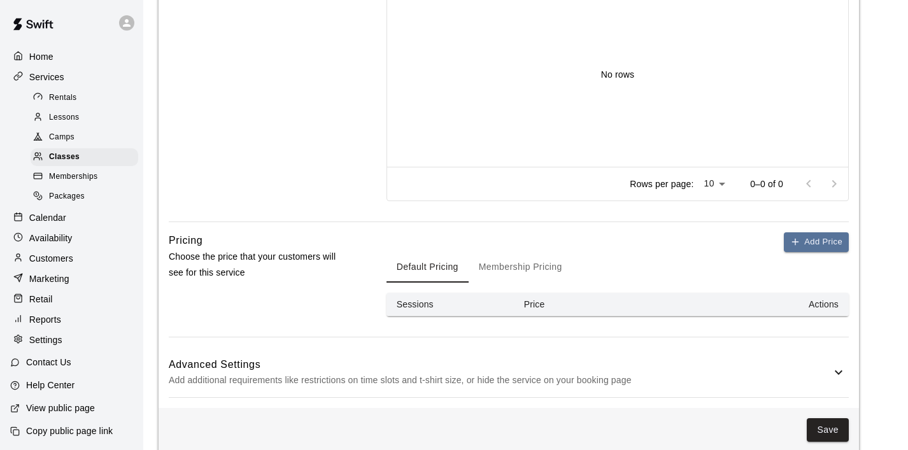
scroll to position [599, 0]
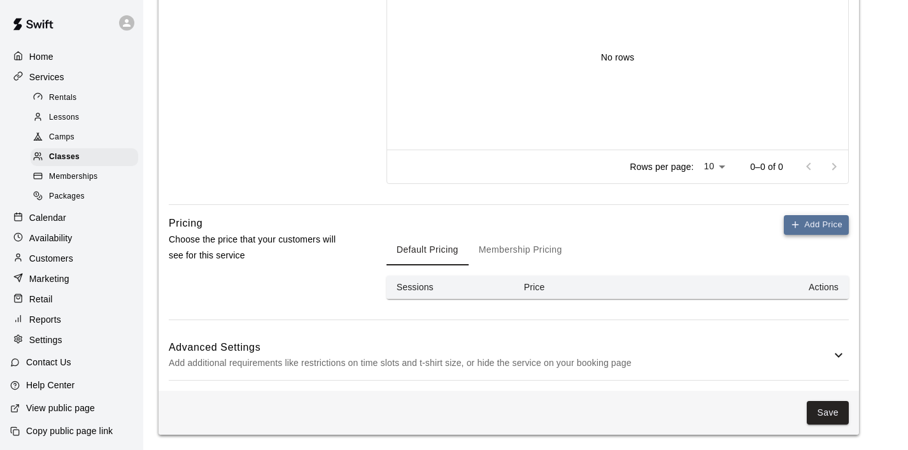
click at [829, 221] on button "Add Price" at bounding box center [815, 225] width 65 height 20
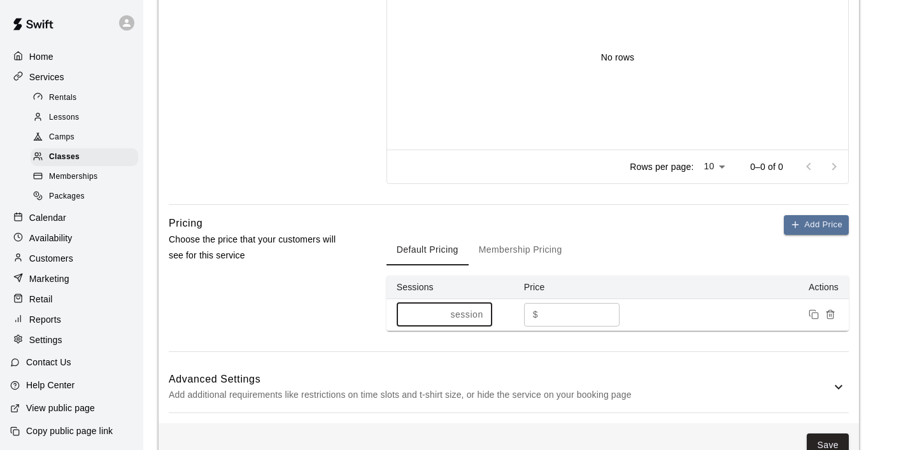
click at [425, 312] on input "*" at bounding box center [421, 315] width 49 height 24
type input "*"
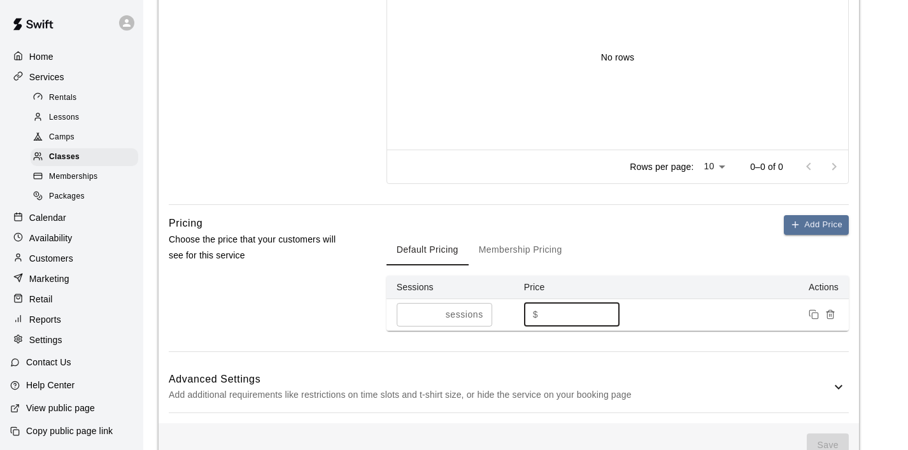
click at [566, 313] on input "*" at bounding box center [581, 315] width 76 height 24
type input "*"
type input "**"
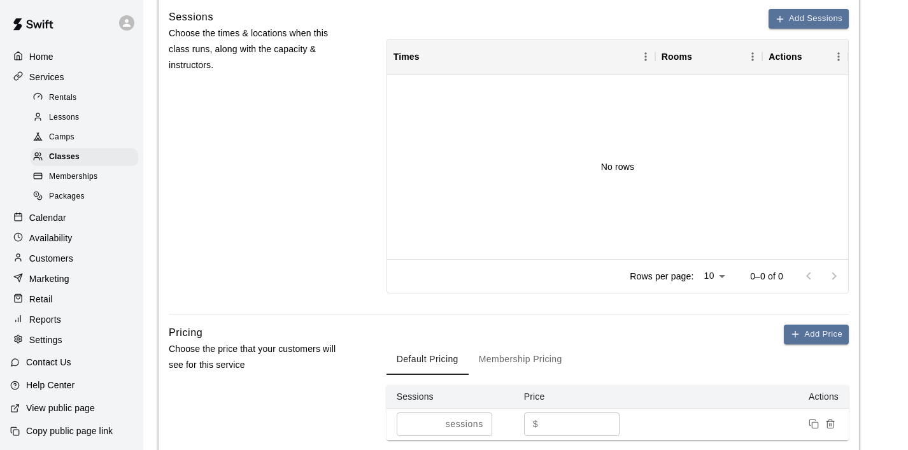
scroll to position [631, 0]
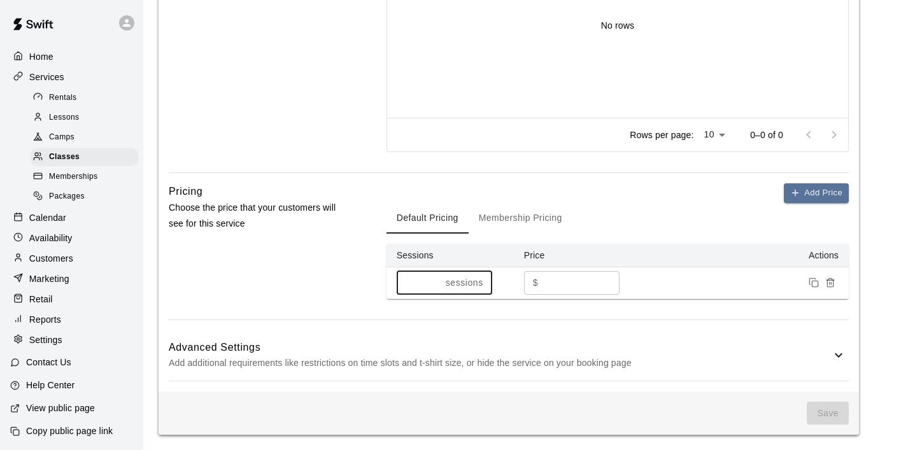
type input "**"
click at [438, 286] on input "**" at bounding box center [419, 283] width 44 height 24
type input "*"
click at [466, 312] on div "Add Price Default Pricing Membership Pricing Sessions Price Actions * session ​…" at bounding box center [617, 251] width 462 height 136
click at [825, 418] on button "Save" at bounding box center [827, 414] width 42 height 24
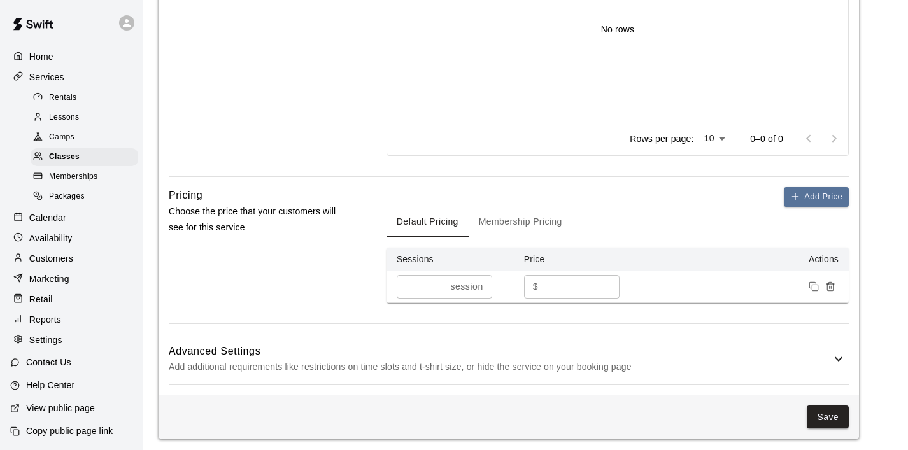
scroll to position [628, 0]
click at [435, 295] on input "*" at bounding box center [421, 286] width 49 height 24
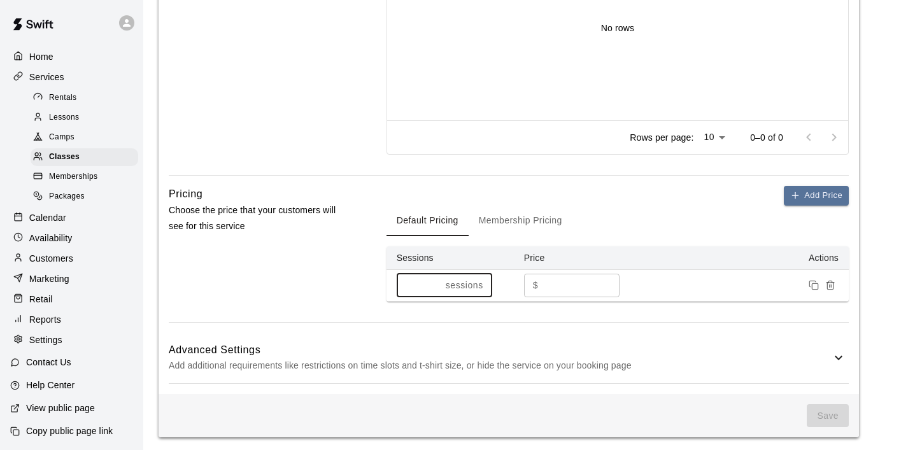
type input "*"
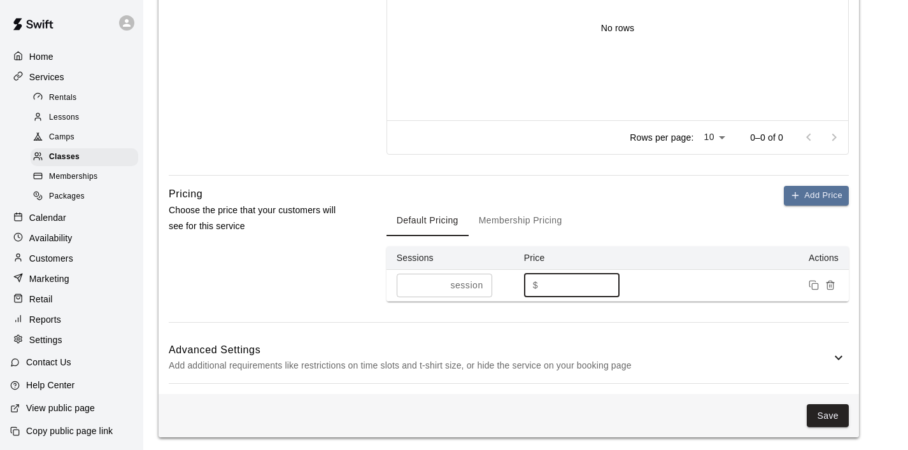
drag, startPoint x: 568, startPoint y: 283, endPoint x: 525, endPoint y: 284, distance: 43.3
click at [526, 283] on div "$ ** ​" at bounding box center [571, 286] width 95 height 24
type input "**"
click at [610, 320] on div "Add Price Default Pricing Membership Pricing Sessions Price Actions * session ​…" at bounding box center [617, 254] width 462 height 136
click at [822, 416] on button "Save" at bounding box center [827, 416] width 42 height 24
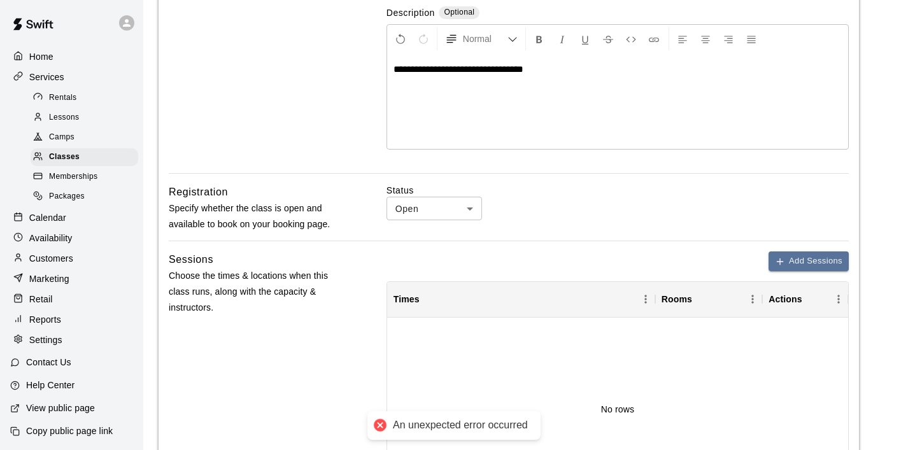
scroll to position [0, 0]
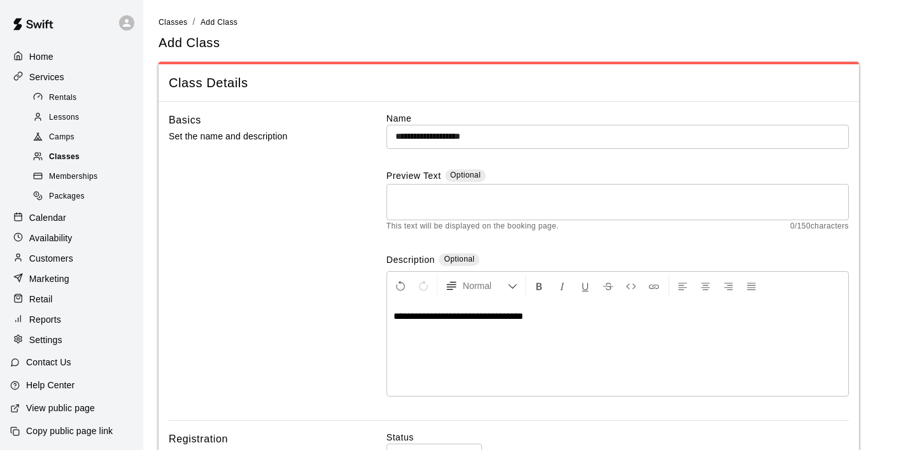
click at [66, 154] on span "Classes" at bounding box center [64, 157] width 31 height 13
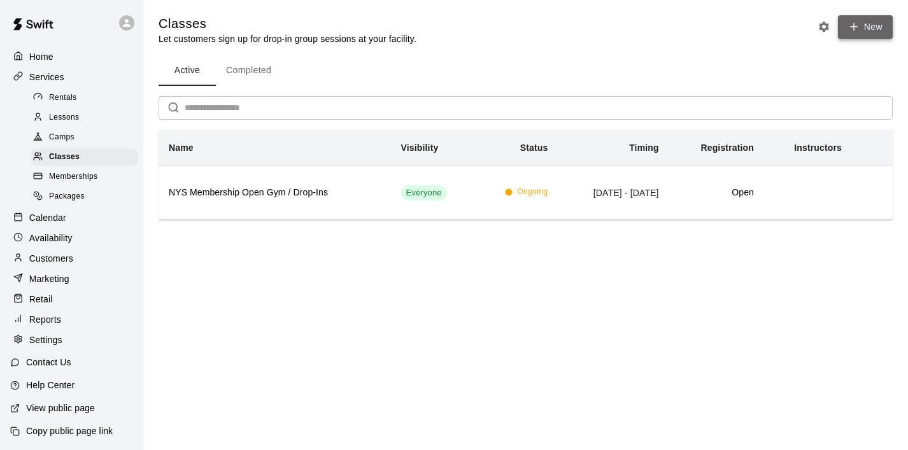
click at [854, 35] on button "New" at bounding box center [865, 27] width 55 height 24
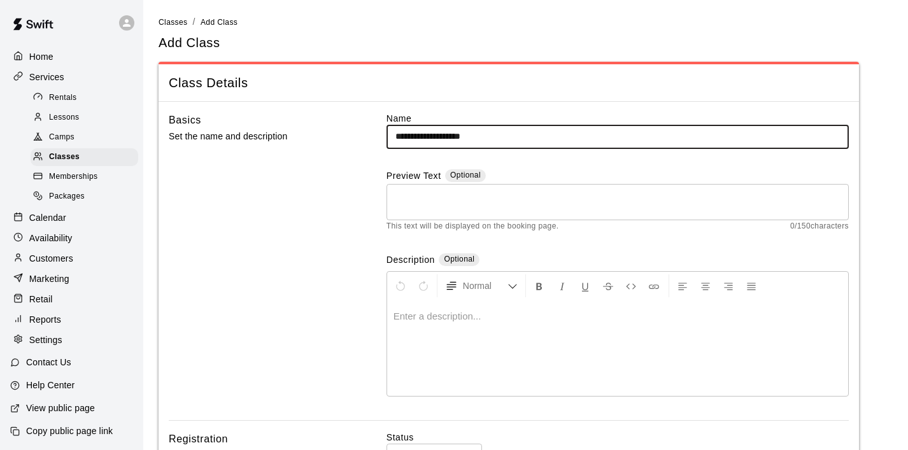
type input "**********"
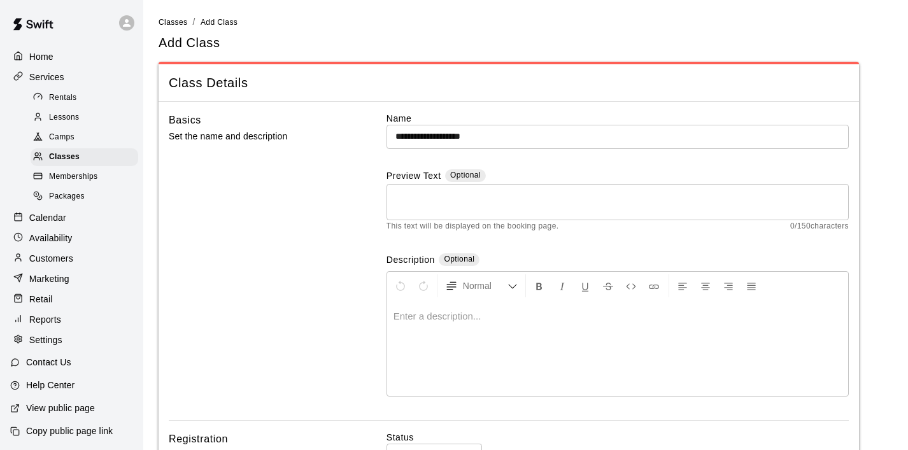
click at [404, 316] on p at bounding box center [617, 316] width 448 height 13
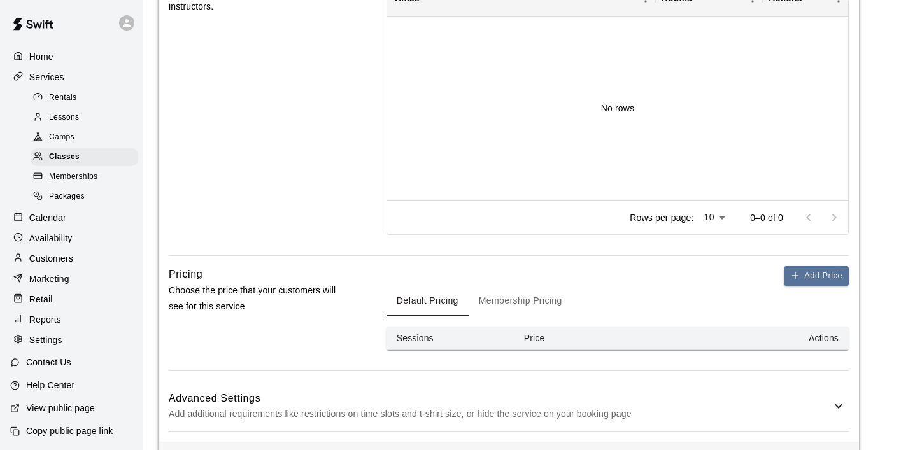
scroll to position [599, 0]
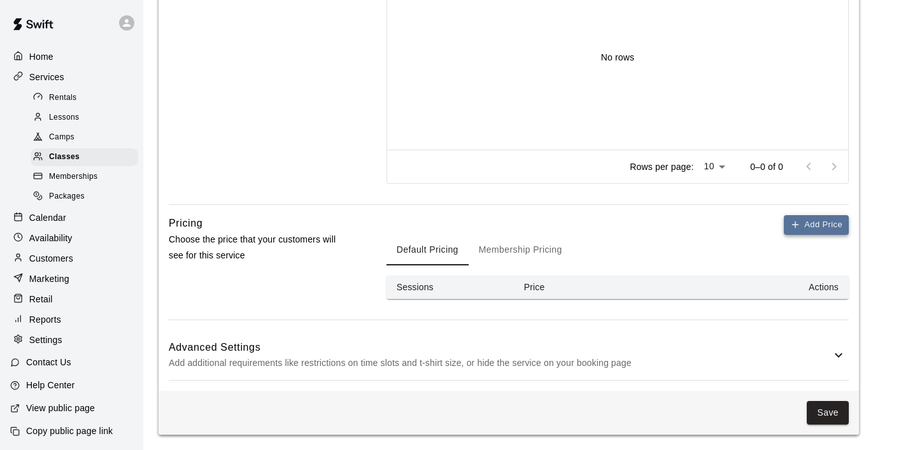
click at [829, 223] on button "Add Price" at bounding box center [815, 225] width 65 height 20
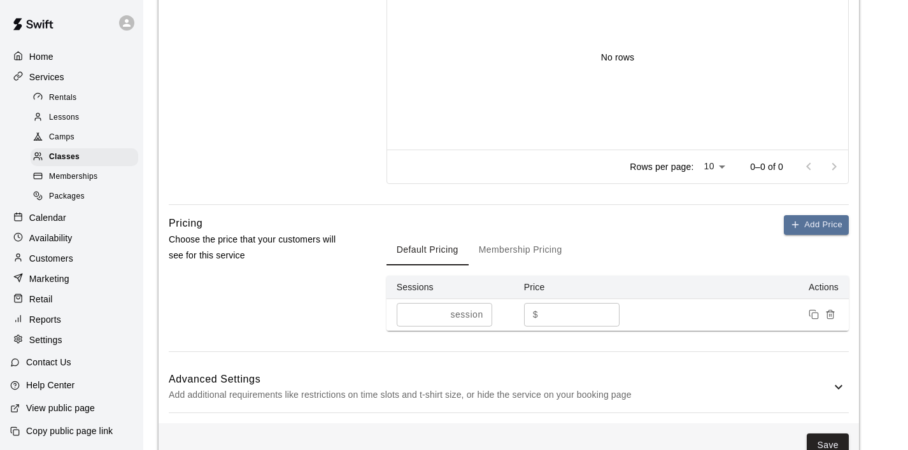
click at [565, 314] on input "*" at bounding box center [581, 315] width 76 height 24
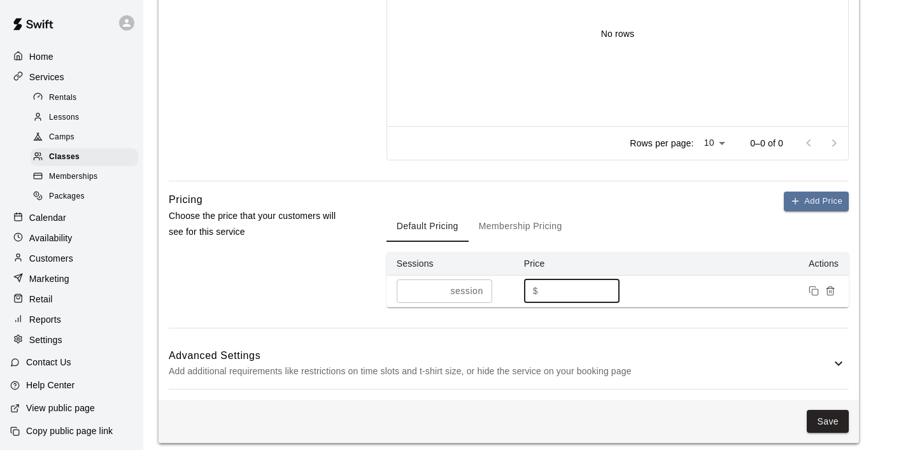
scroll to position [631, 0]
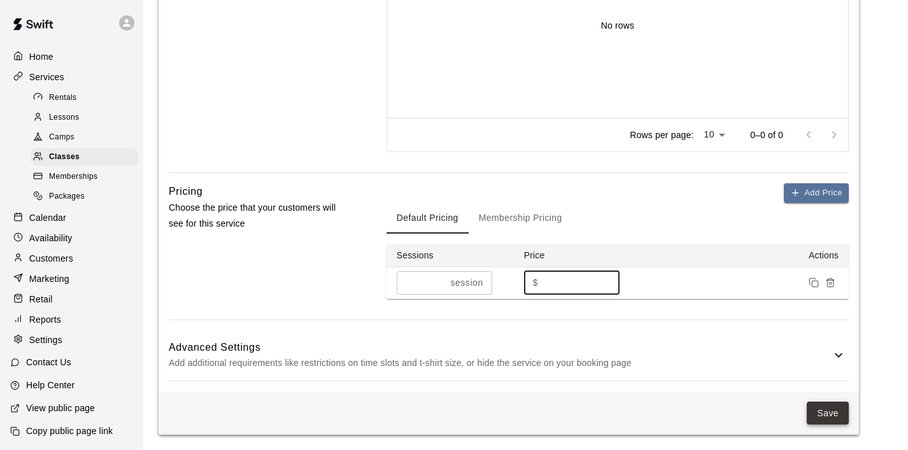
type input "**"
click at [827, 414] on button "Save" at bounding box center [827, 414] width 42 height 24
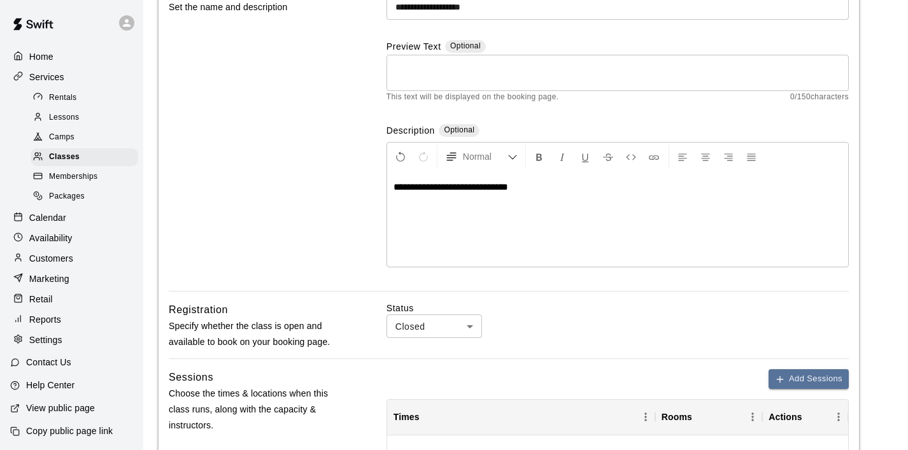
scroll to position [134, 0]
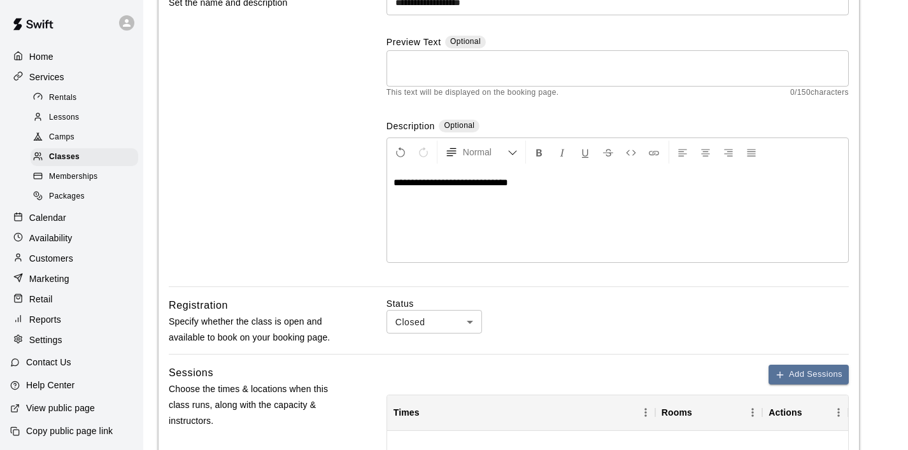
click at [473, 319] on body "**********" at bounding box center [454, 406] width 908 height 1081
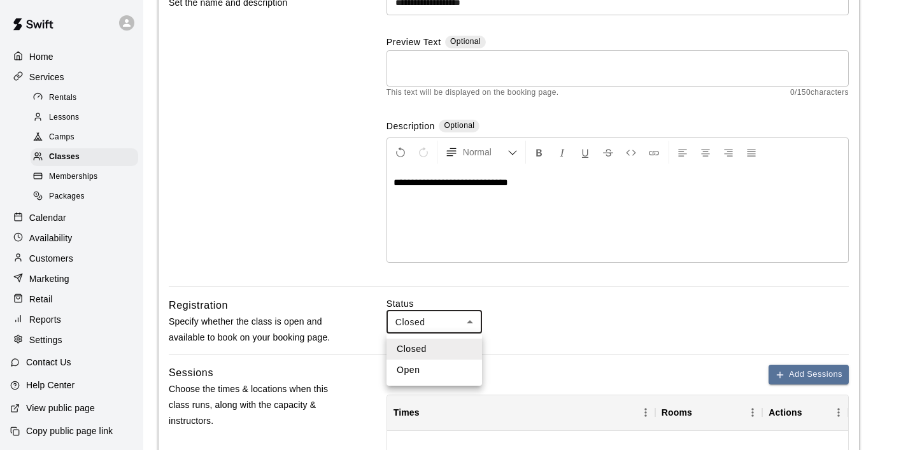
click at [429, 364] on li "Open" at bounding box center [433, 370] width 95 height 21
type input "****"
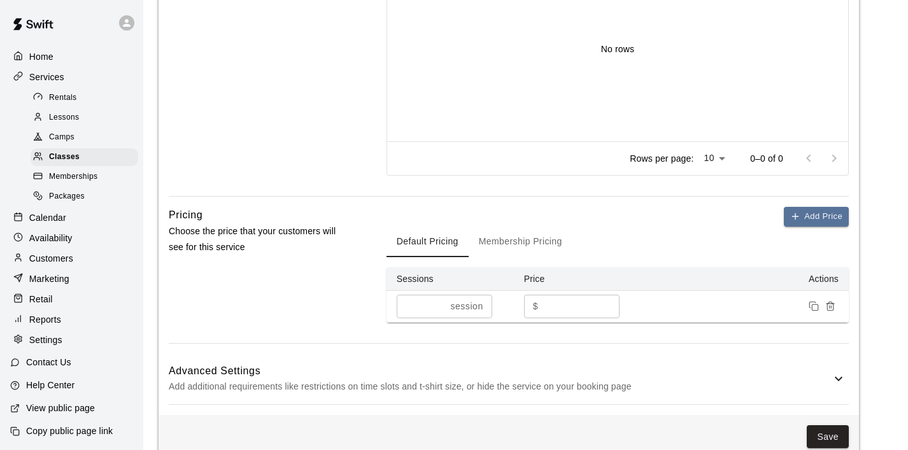
scroll to position [631, 0]
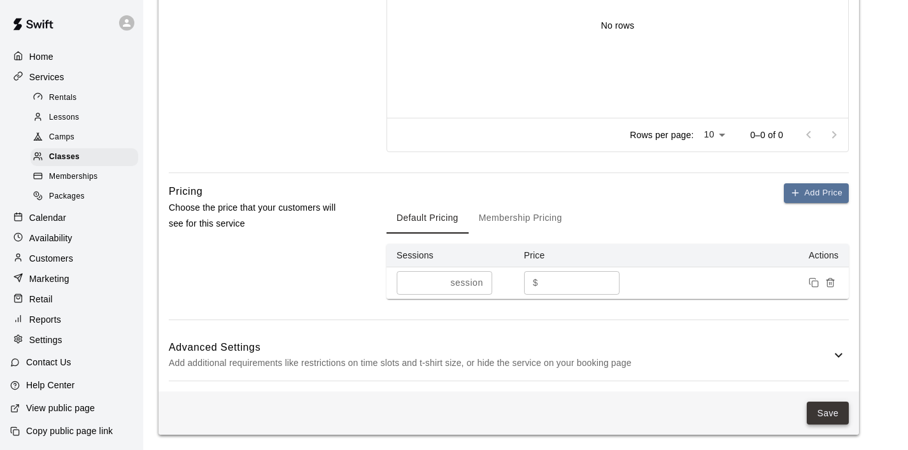
click at [822, 411] on button "Save" at bounding box center [827, 414] width 42 height 24
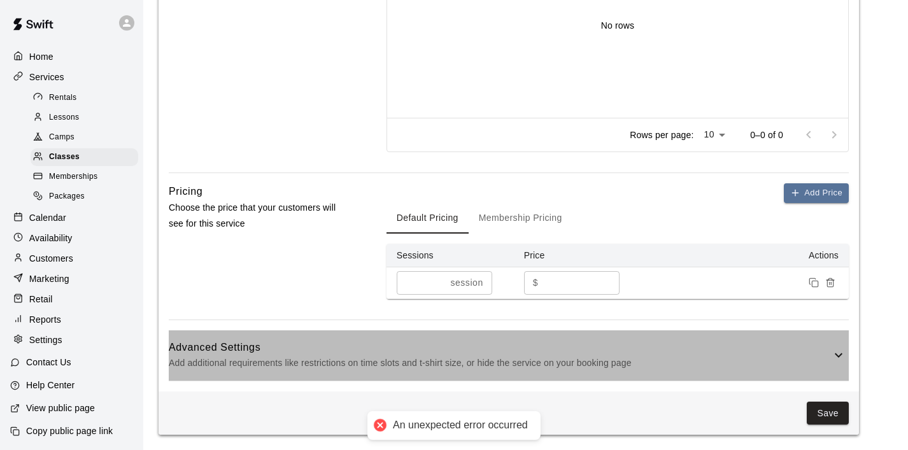
click at [664, 341] on h6 "Advanced Settings" at bounding box center [500, 347] width 662 height 17
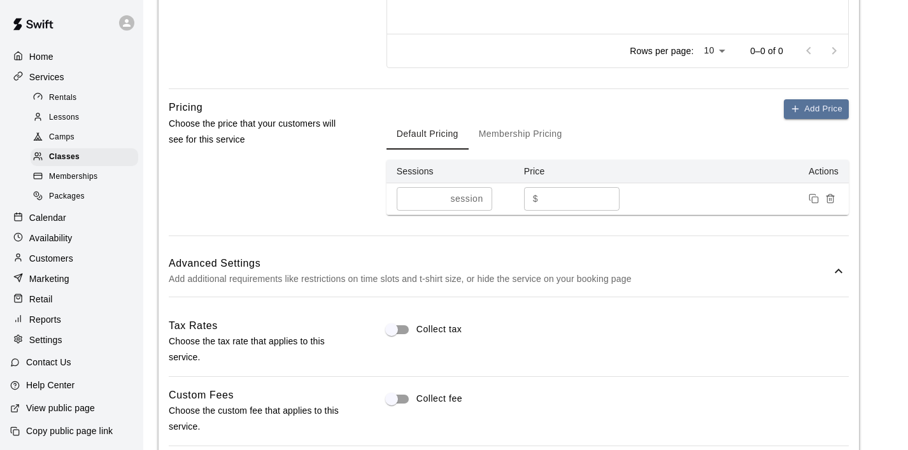
scroll to position [706, 0]
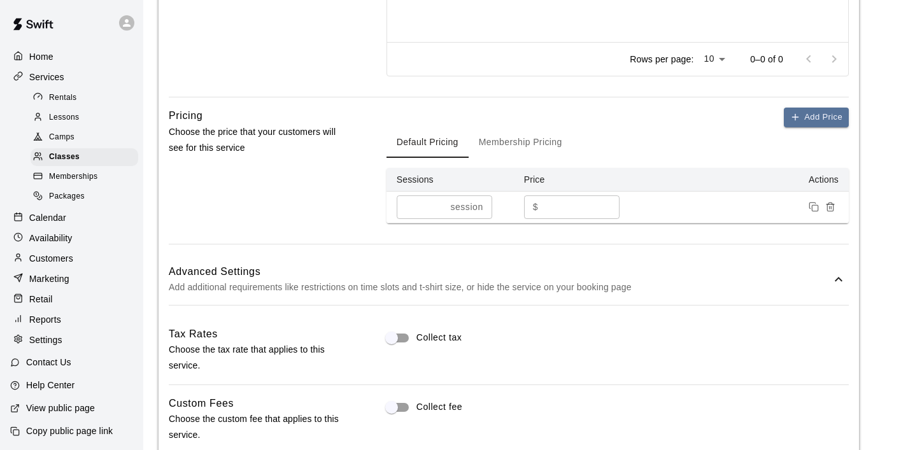
click at [832, 279] on icon at bounding box center [838, 279] width 15 height 15
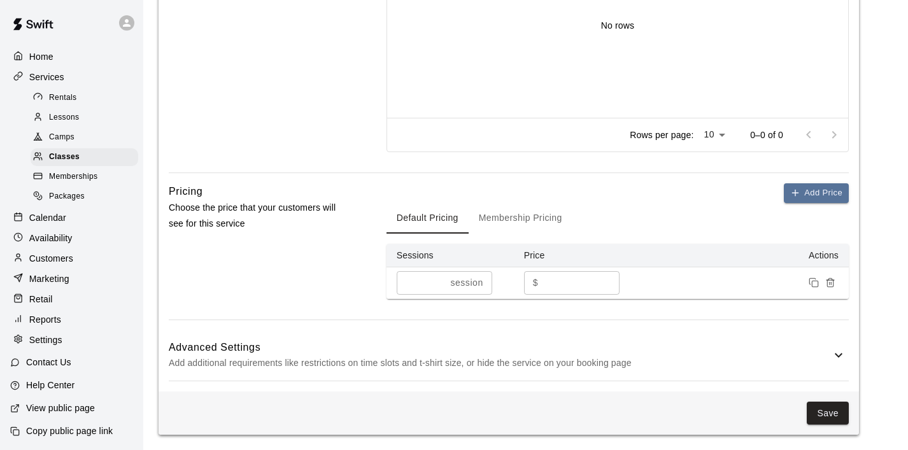
scroll to position [631, 0]
click at [817, 406] on button "Save" at bounding box center [827, 414] width 42 height 24
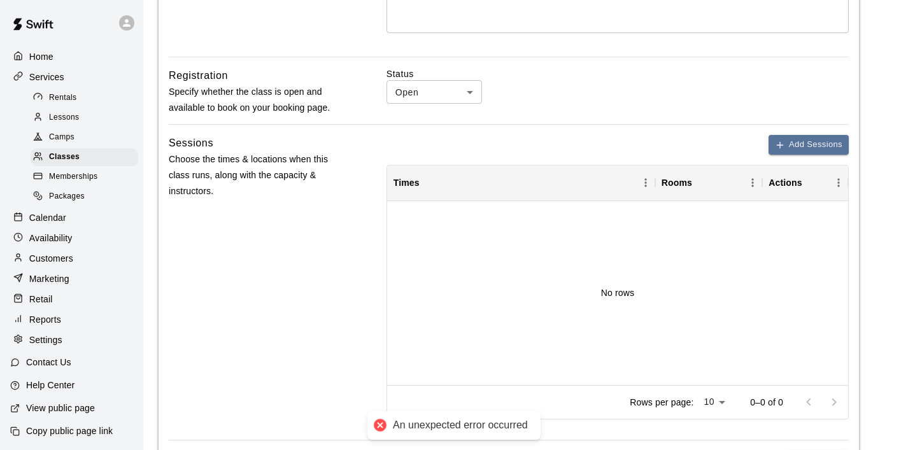
scroll to position [0, 0]
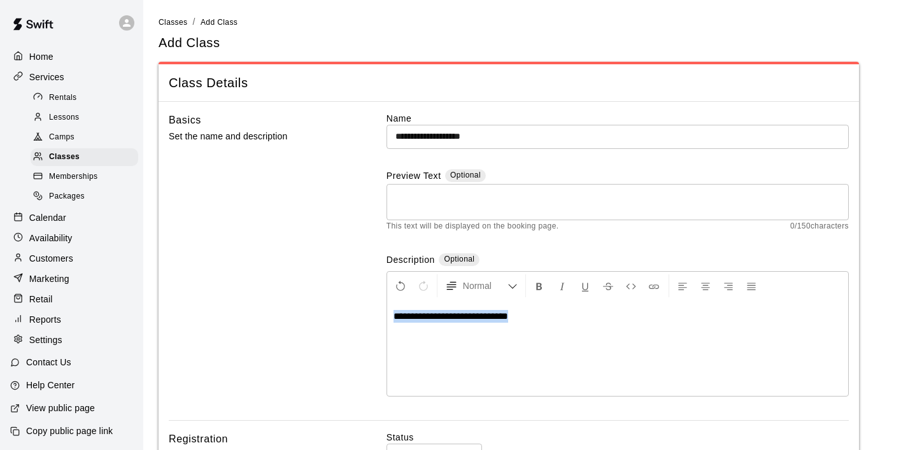
drag, startPoint x: 547, startPoint y: 319, endPoint x: 329, endPoint y: 306, distance: 218.7
click at [329, 306] on div "**********" at bounding box center [509, 266] width 680 height 308
click at [294, 325] on div "Basics Set the name and description" at bounding box center [257, 266] width 177 height 308
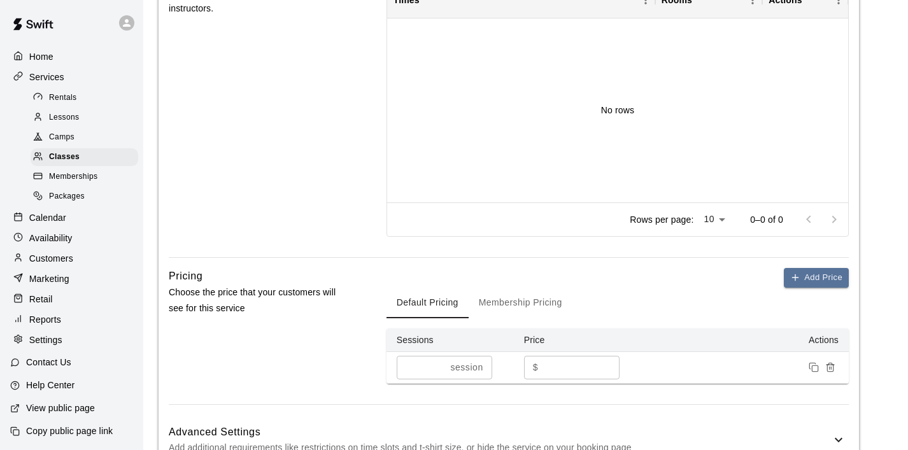
scroll to position [631, 0]
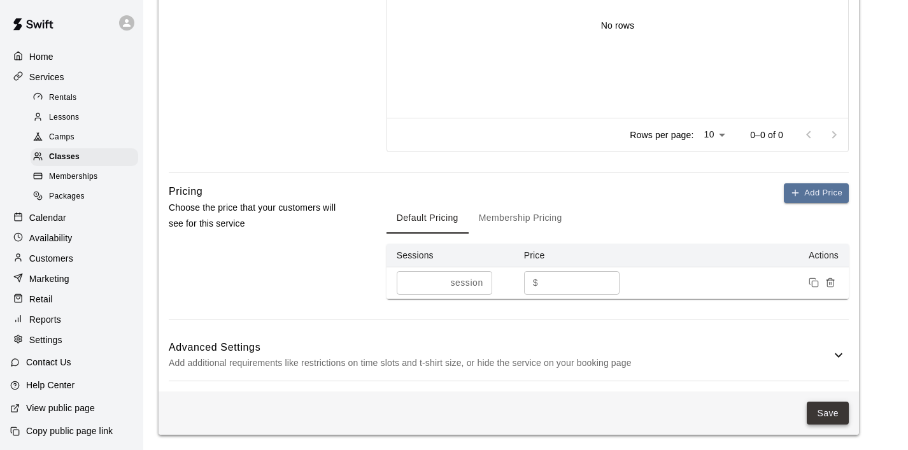
click at [824, 406] on button "Save" at bounding box center [827, 414] width 42 height 24
